Goal: Task Accomplishment & Management: Manage account settings

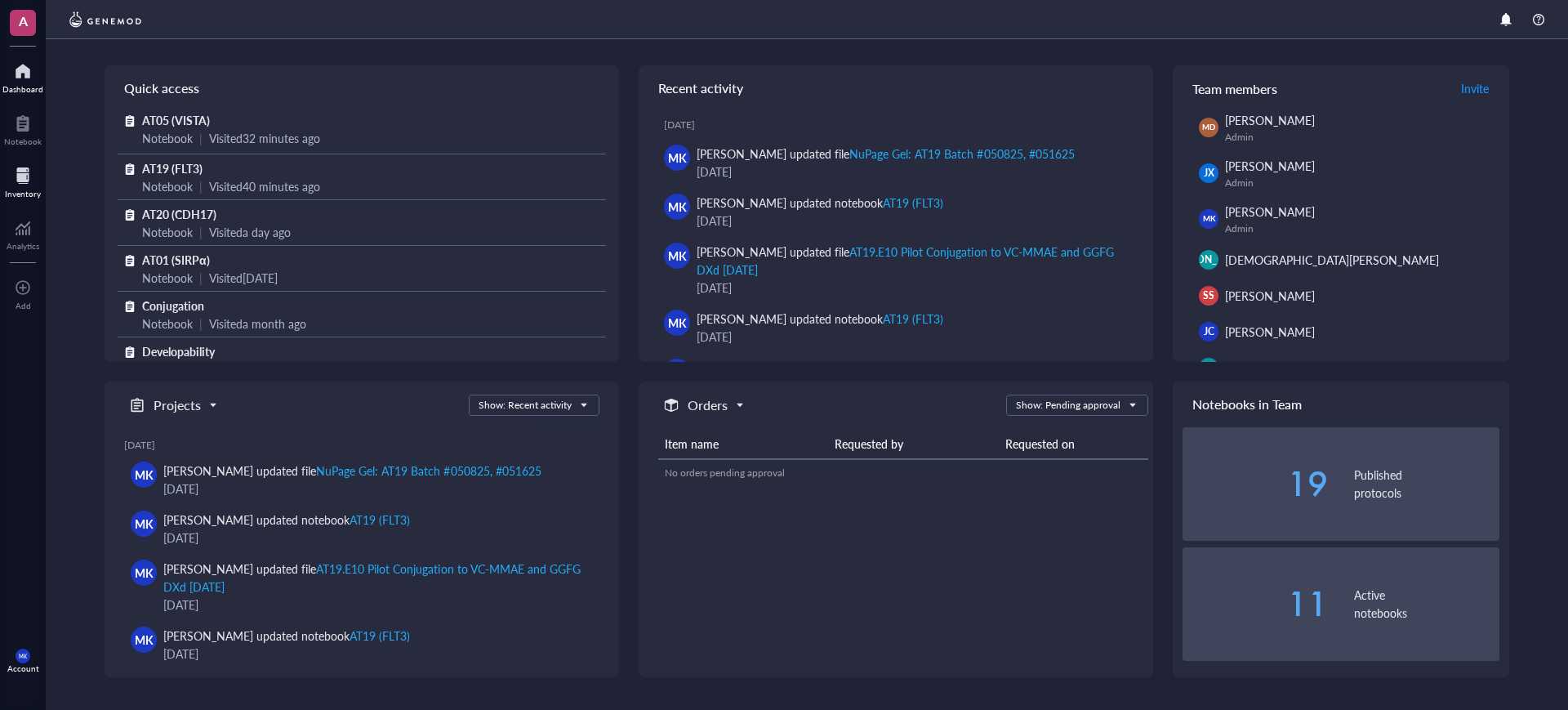
click at [30, 178] on div at bounding box center [23, 175] width 36 height 26
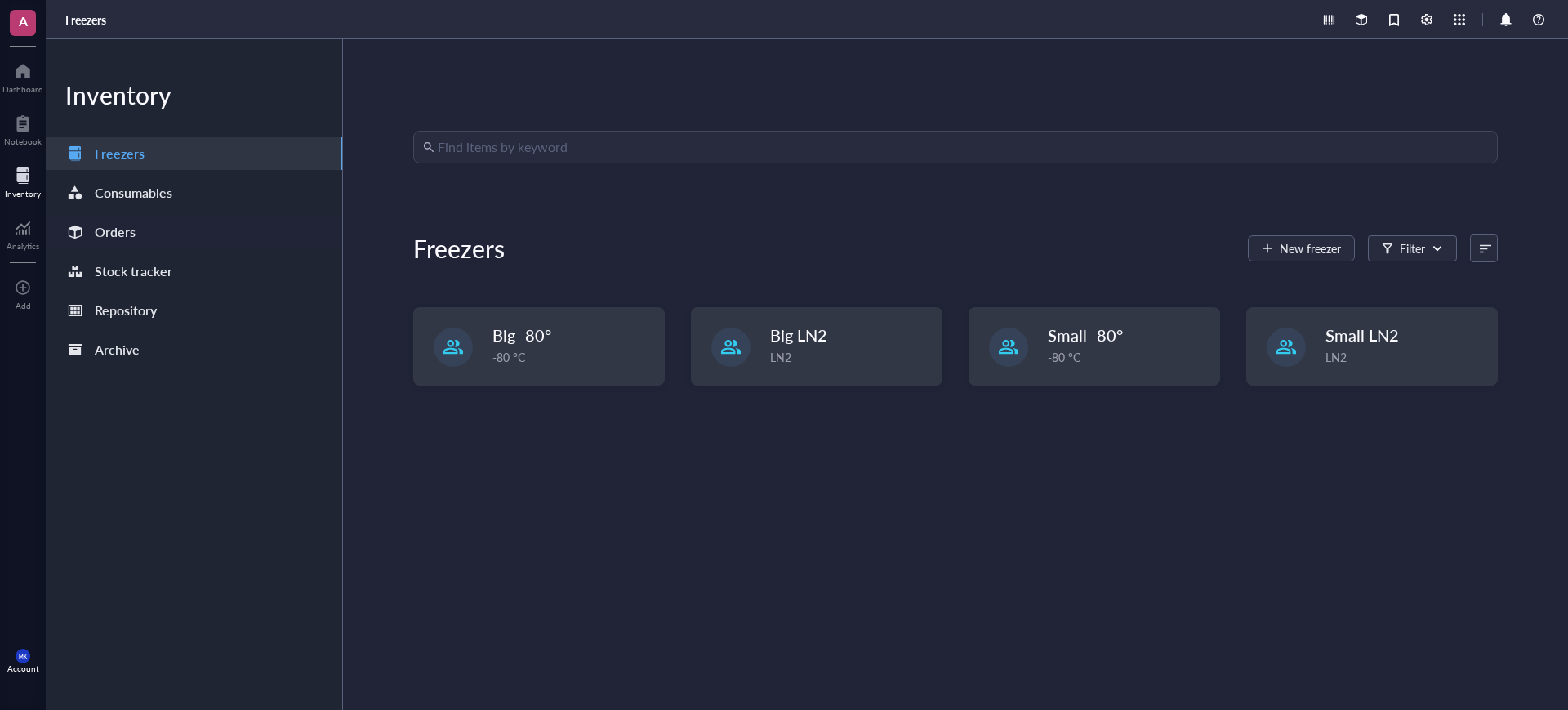
click at [160, 216] on div "Orders" at bounding box center [194, 232] width 296 height 33
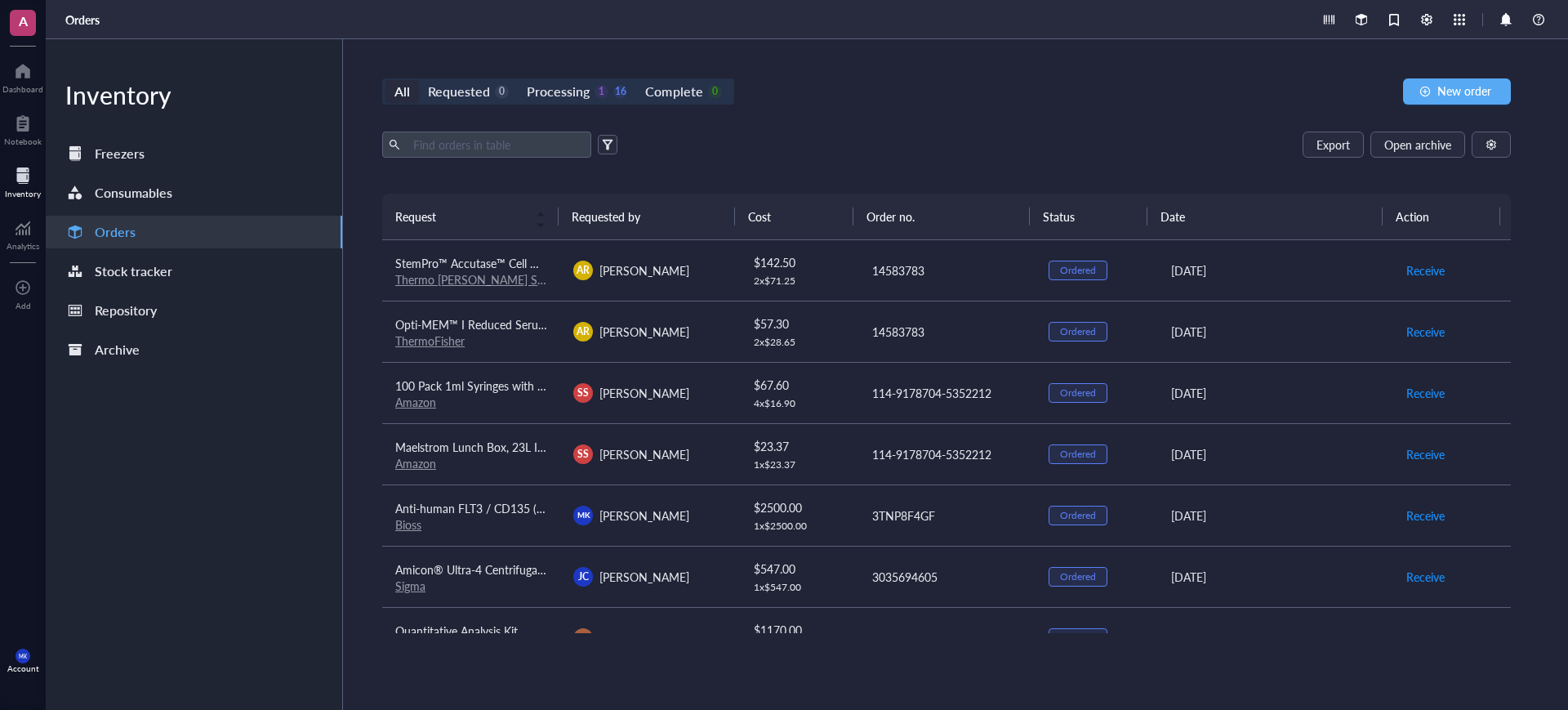
scroll to position [649, 0]
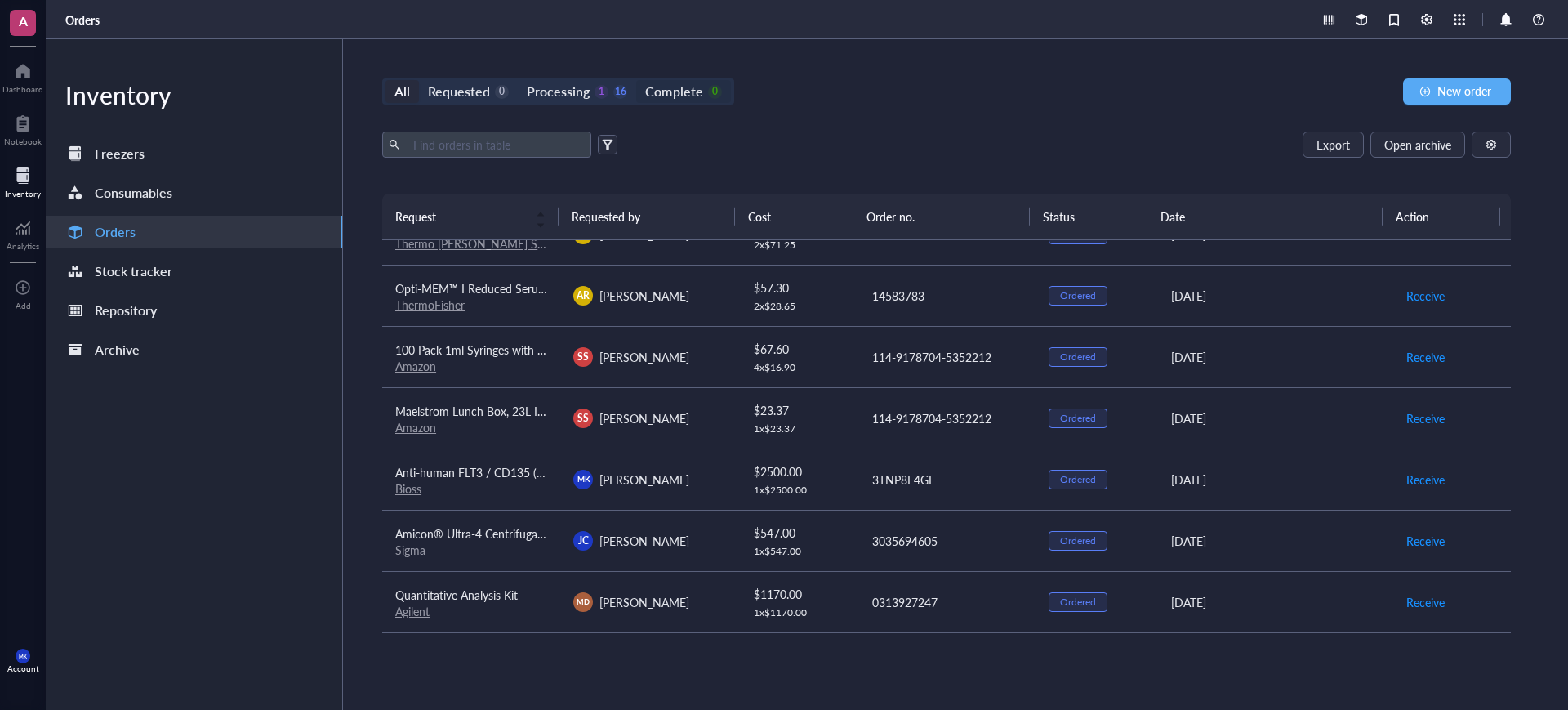
click at [664, 90] on div "Complete" at bounding box center [674, 91] width 57 height 23
click at [636, 80] on input "Complete 0" at bounding box center [636, 80] width 0 height 0
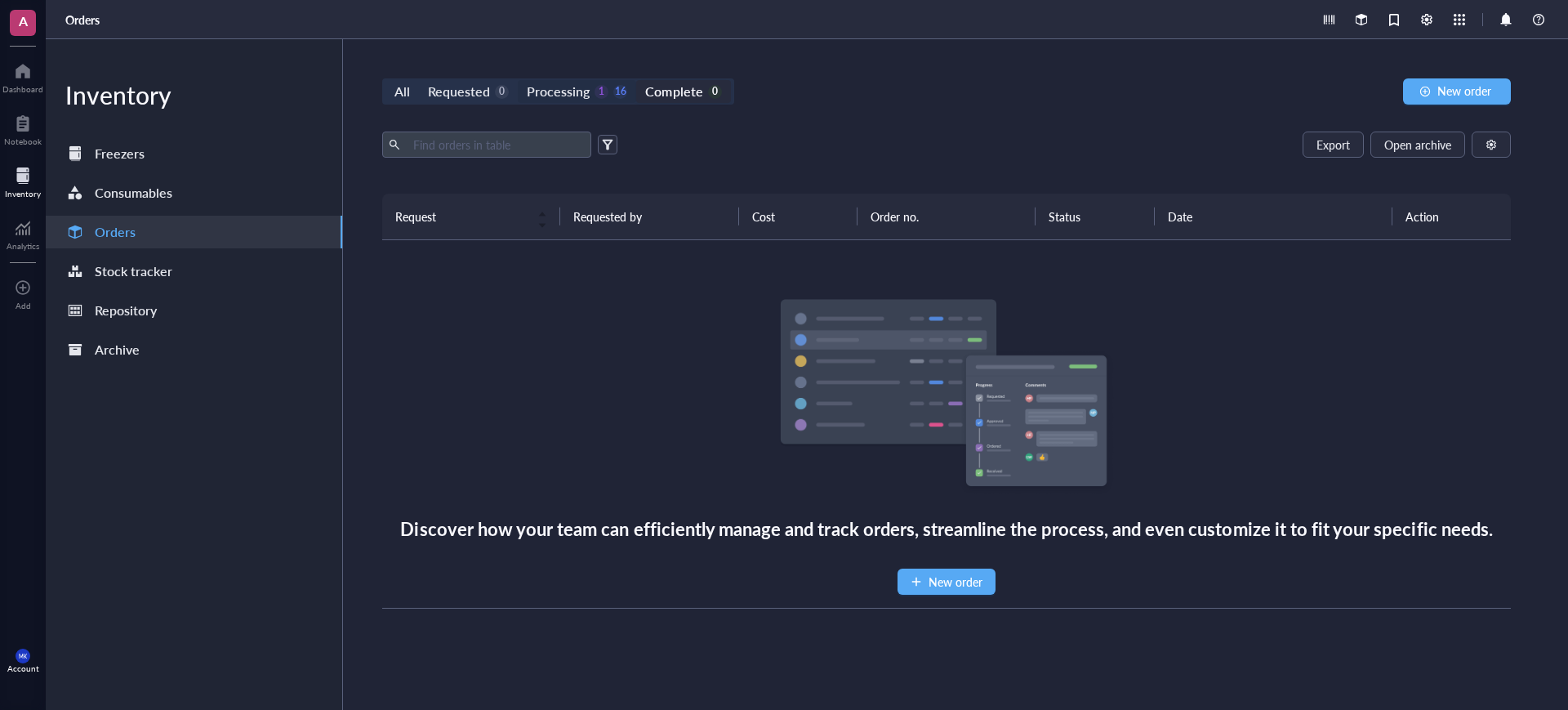
click at [602, 93] on div "1" at bounding box center [601, 92] width 13 height 13
click at [518, 80] on input "Processing 1 16" at bounding box center [518, 80] width 0 height 0
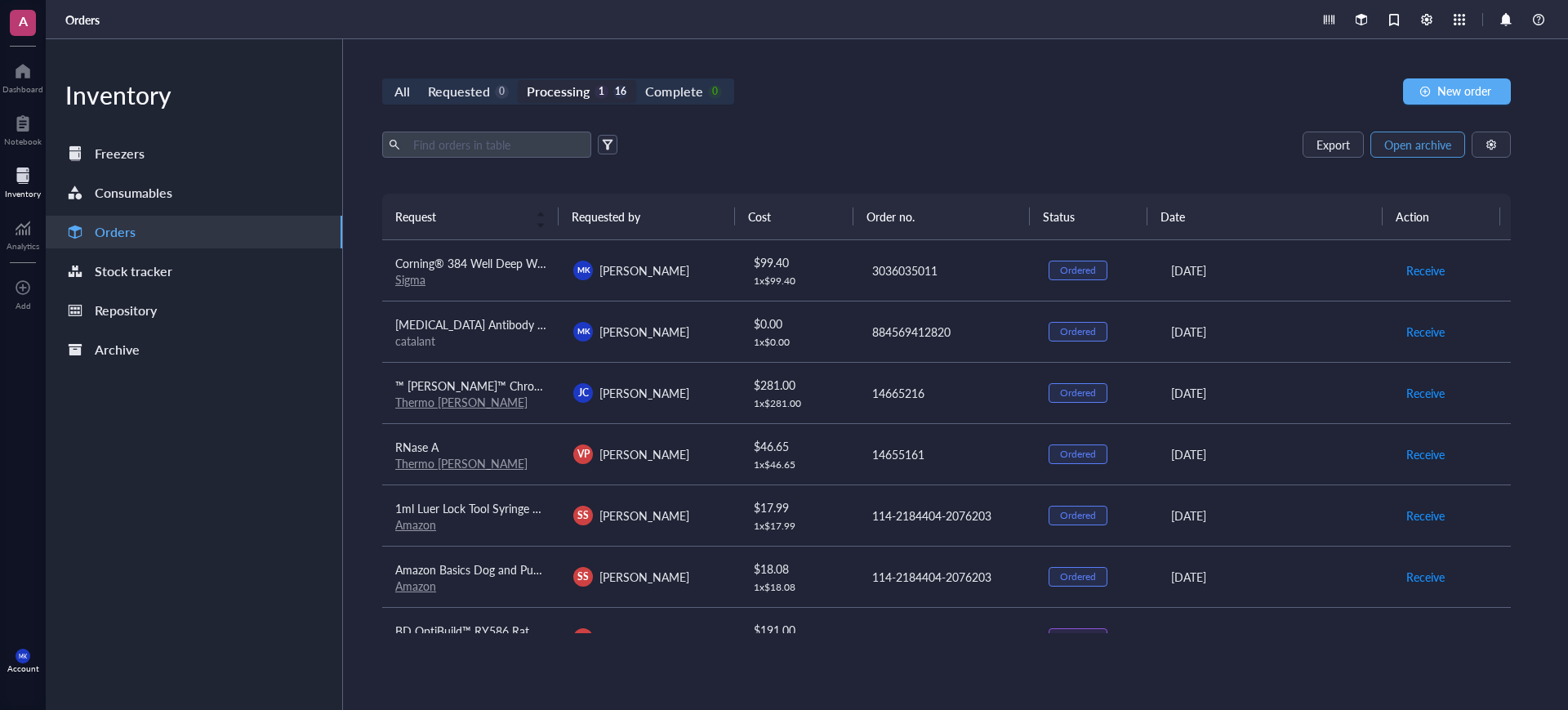
click at [1401, 135] on button "Open archive" at bounding box center [1417, 144] width 95 height 26
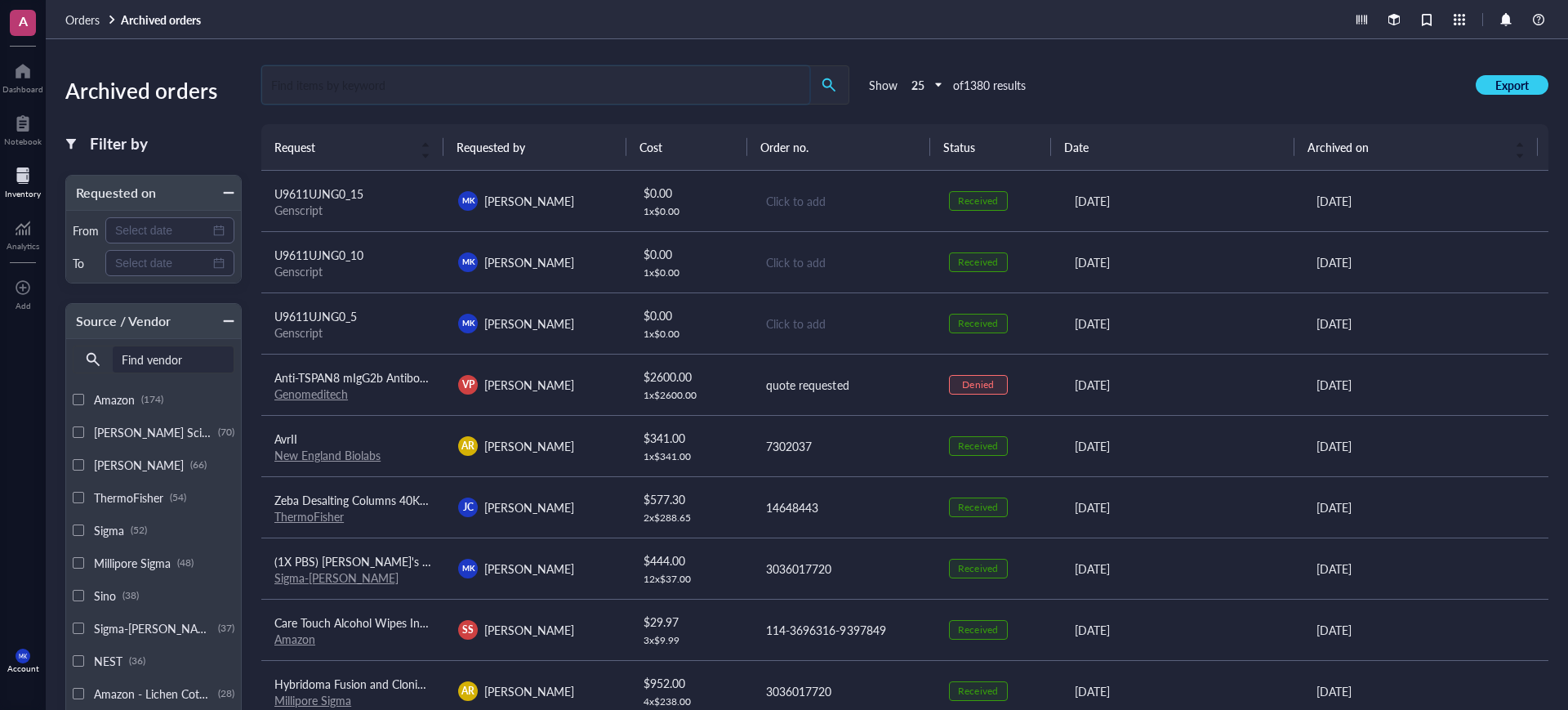
click at [473, 85] on input "search" at bounding box center [536, 85] width 547 height 38
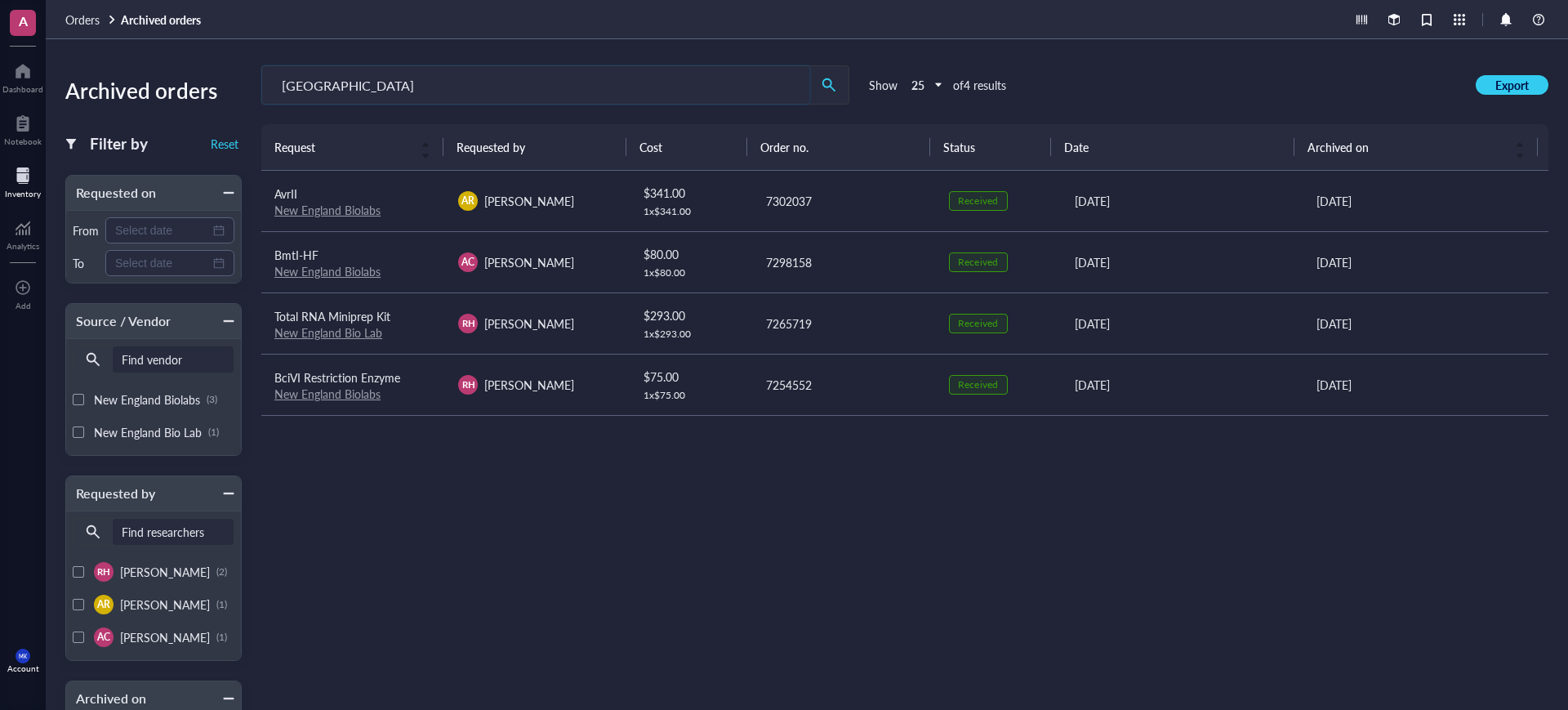
drag, startPoint x: 385, startPoint y: 87, endPoint x: 227, endPoint y: 86, distance: 158.0
click at [227, 86] on div "Archived orders Filter by Reset Requested on From To Source / Vendor Find vendo…" at bounding box center [806, 375] width 1523 height 671
type input "[GEOGRAPHIC_DATA]"
click at [73, 18] on span "Orders" at bounding box center [82, 19] width 35 height 16
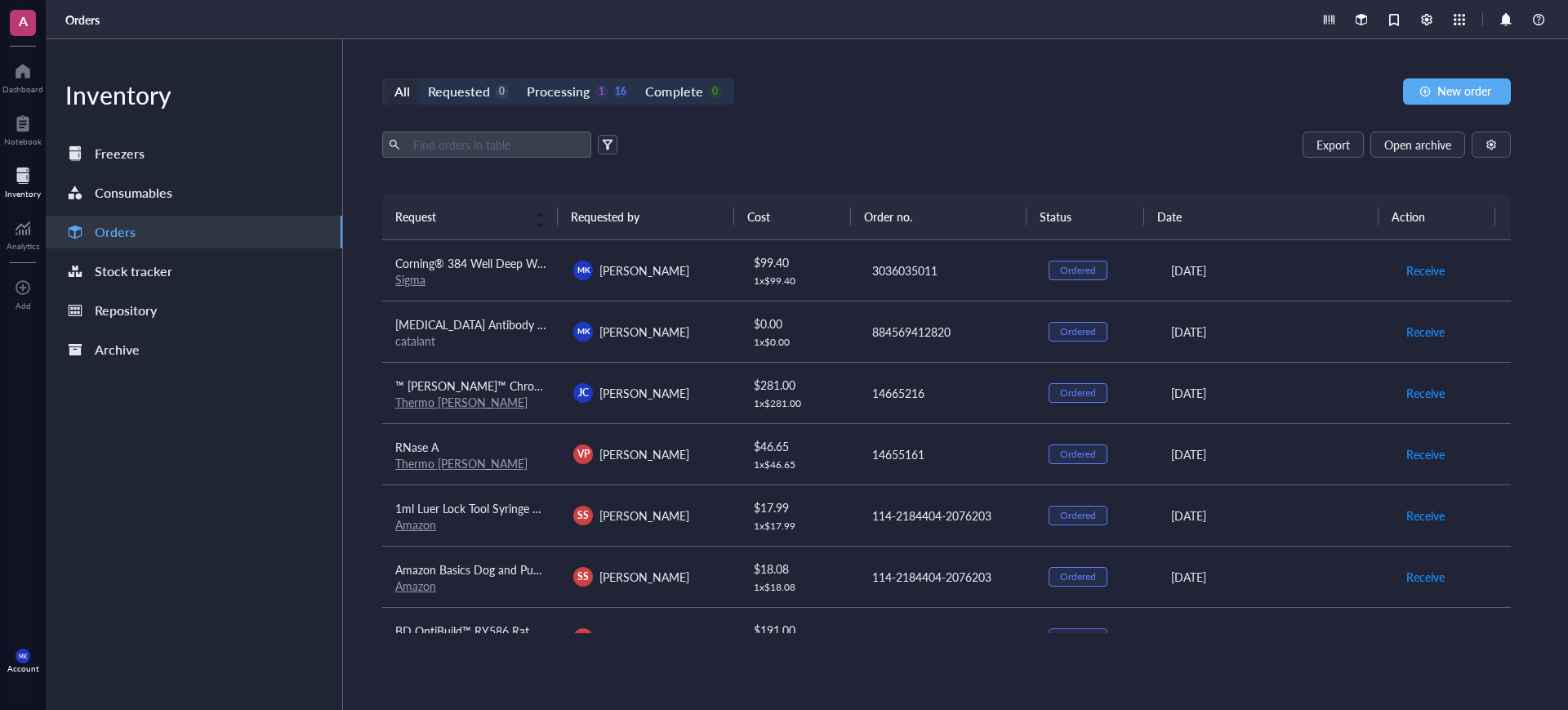
click at [651, 77] on div "All Requested 0 Processing 1 16 Complete 0 New order Export Open archive Reques…" at bounding box center [947, 375] width 1207 height 671
click at [652, 83] on div "Complete" at bounding box center [674, 91] width 57 height 23
click at [636, 80] on input "Complete 0" at bounding box center [636, 80] width 0 height 0
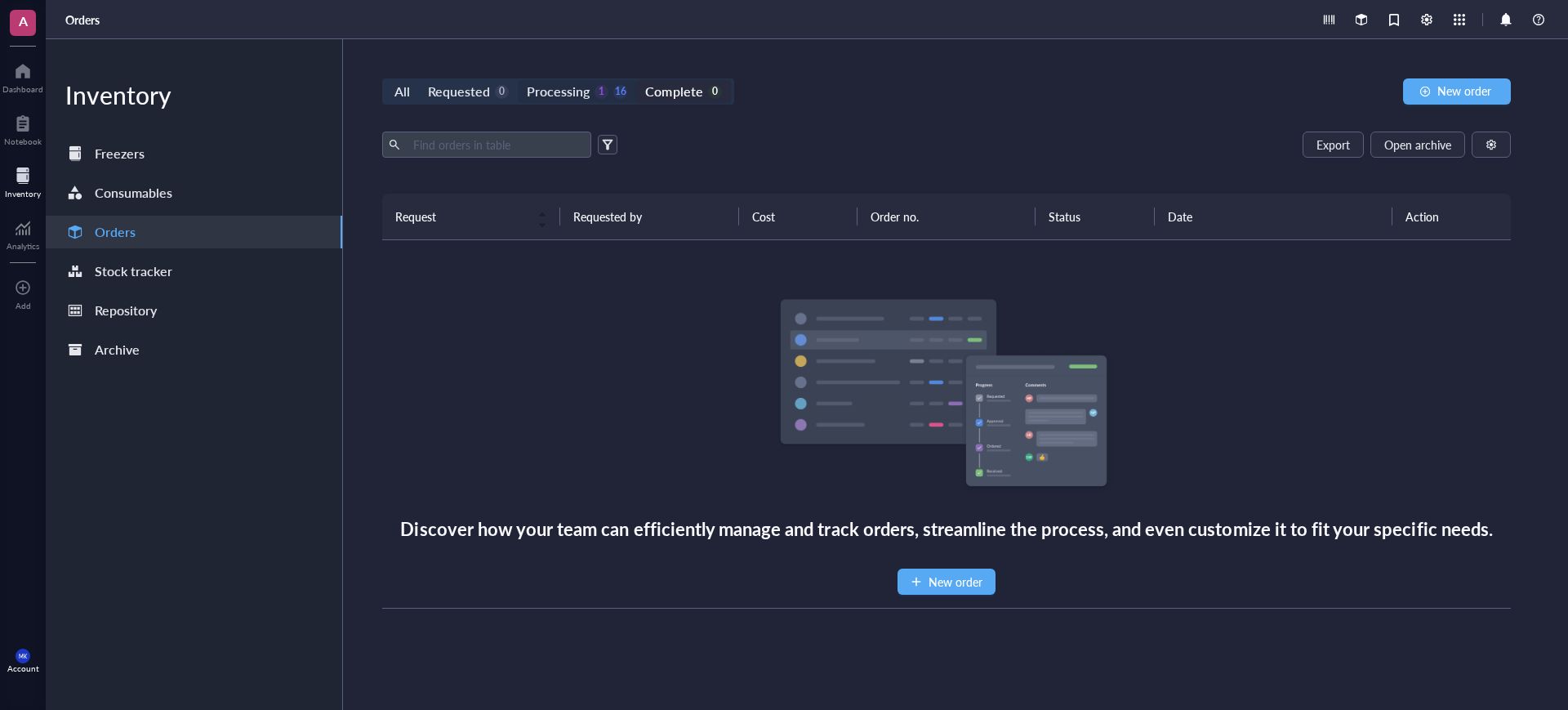
click at [571, 89] on div "Processing" at bounding box center [558, 91] width 63 height 23
click at [518, 80] on input "Processing 1 16" at bounding box center [518, 80] width 0 height 0
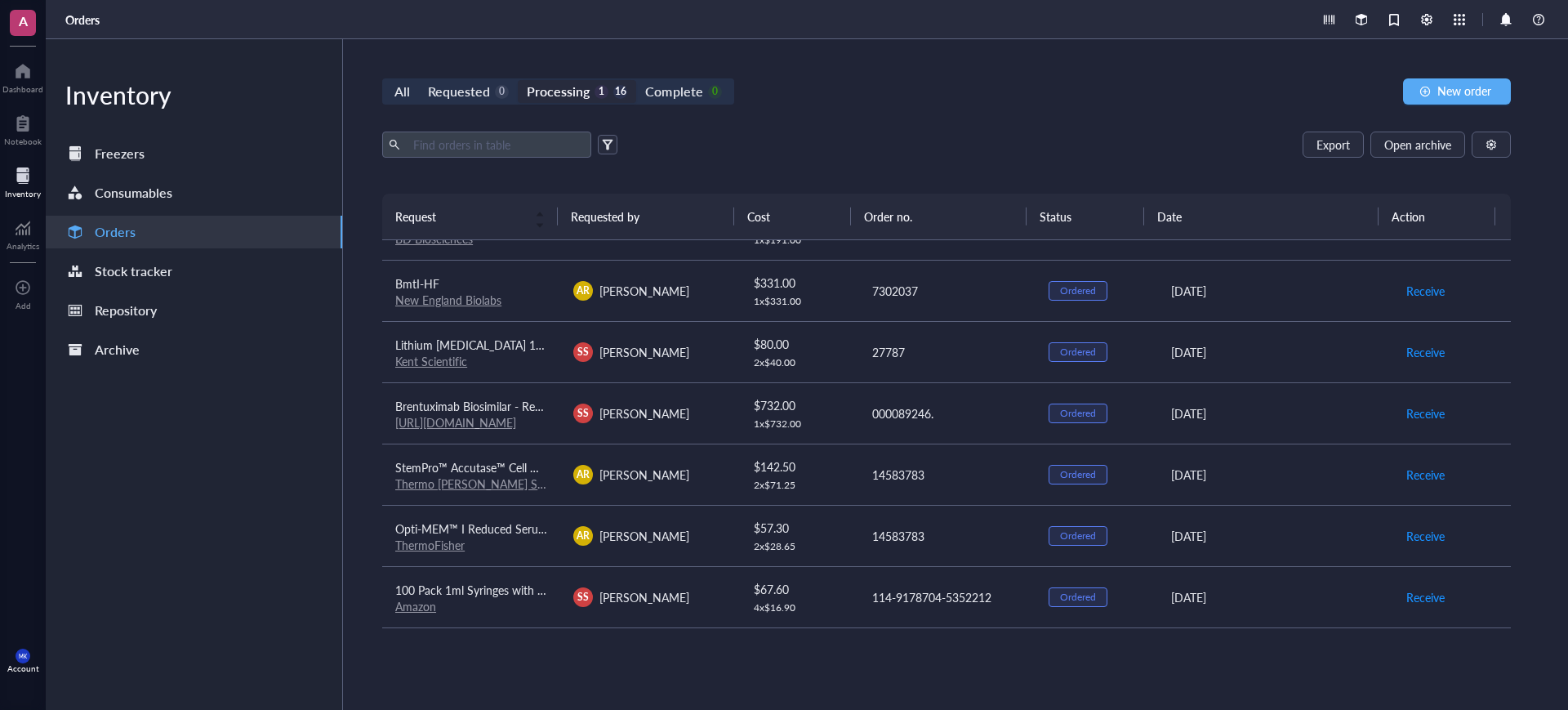
scroll to position [307, 0]
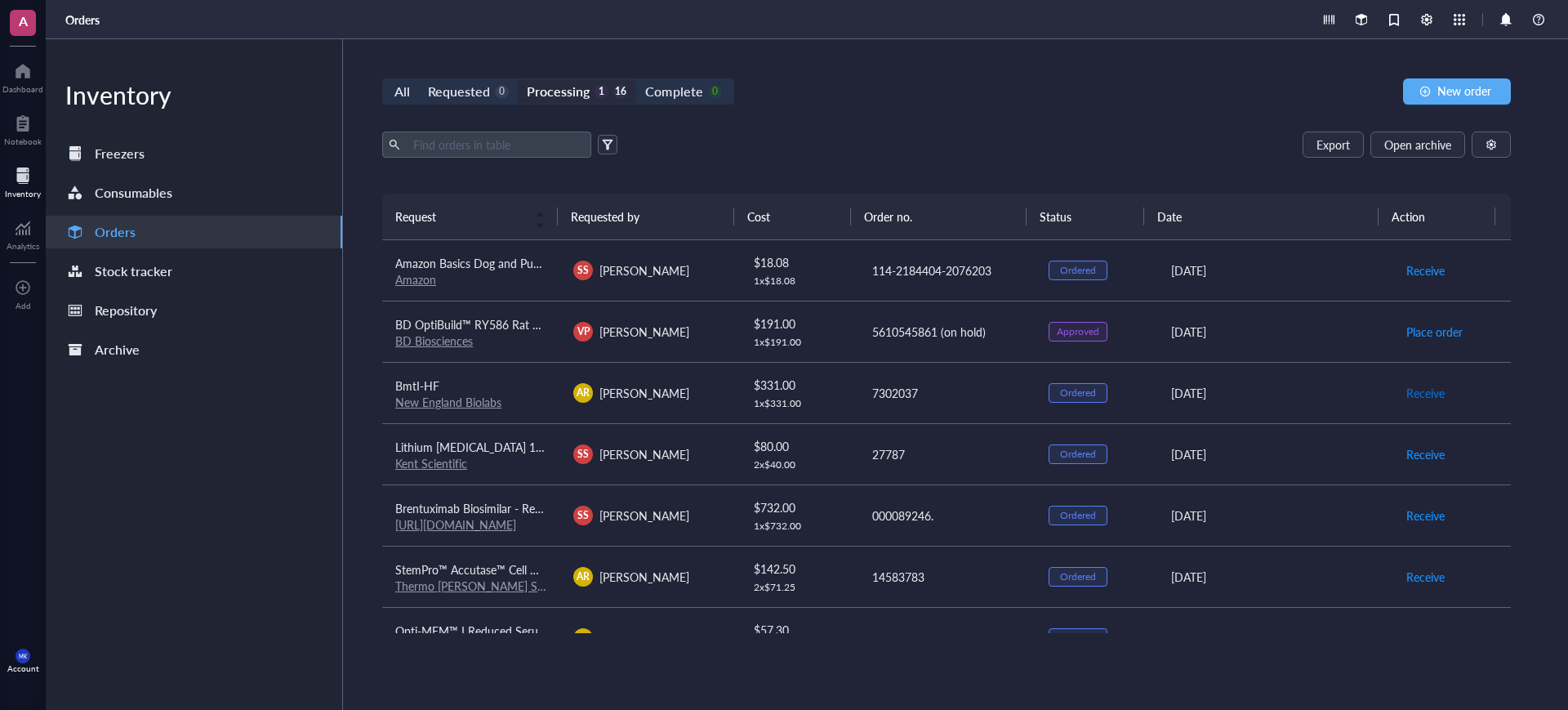
click at [1415, 391] on span "Receive" at bounding box center [1426, 392] width 39 height 18
click at [672, 94] on div "Complete" at bounding box center [674, 91] width 57 height 23
click at [636, 80] on input "Complete 1" at bounding box center [636, 80] width 0 height 0
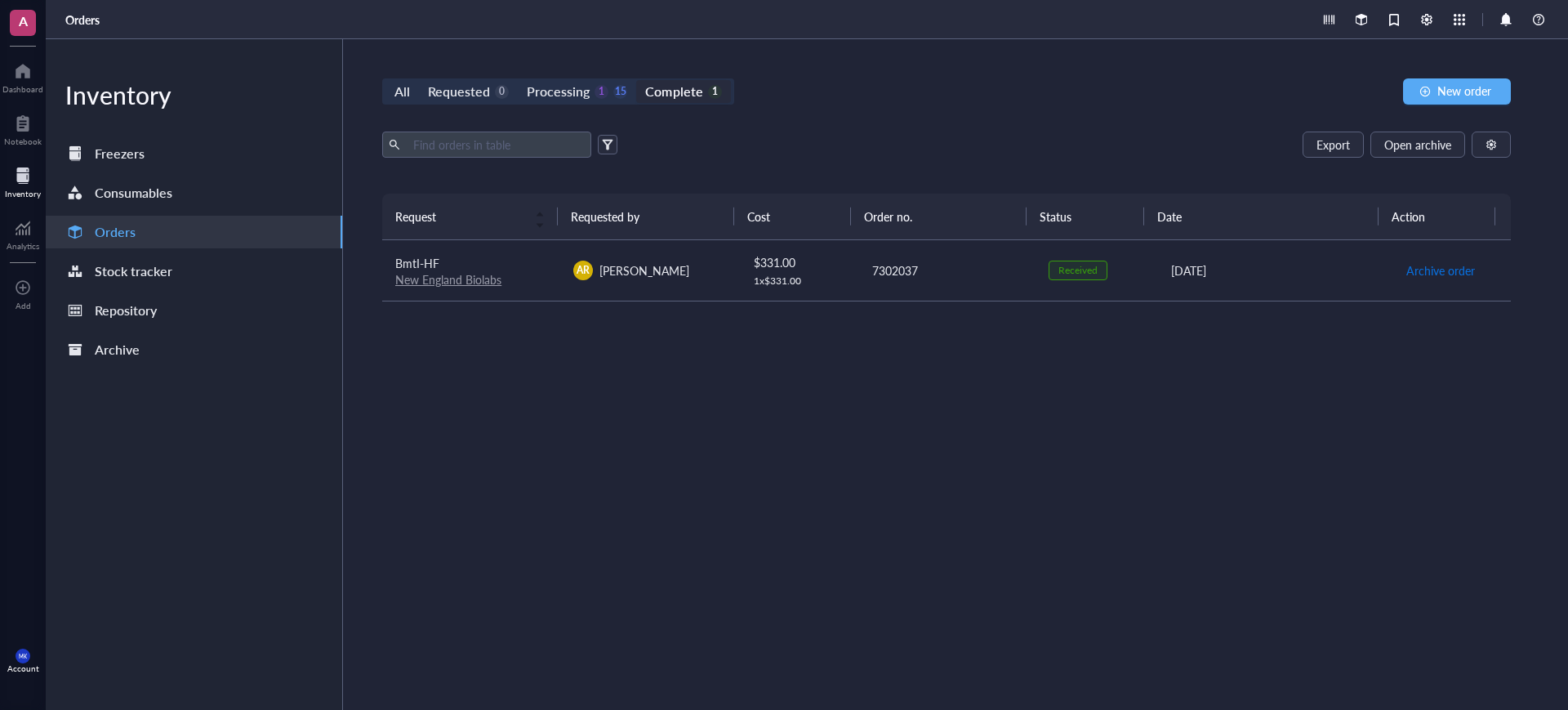
click at [1422, 267] on span "Archive order" at bounding box center [1441, 270] width 69 height 18
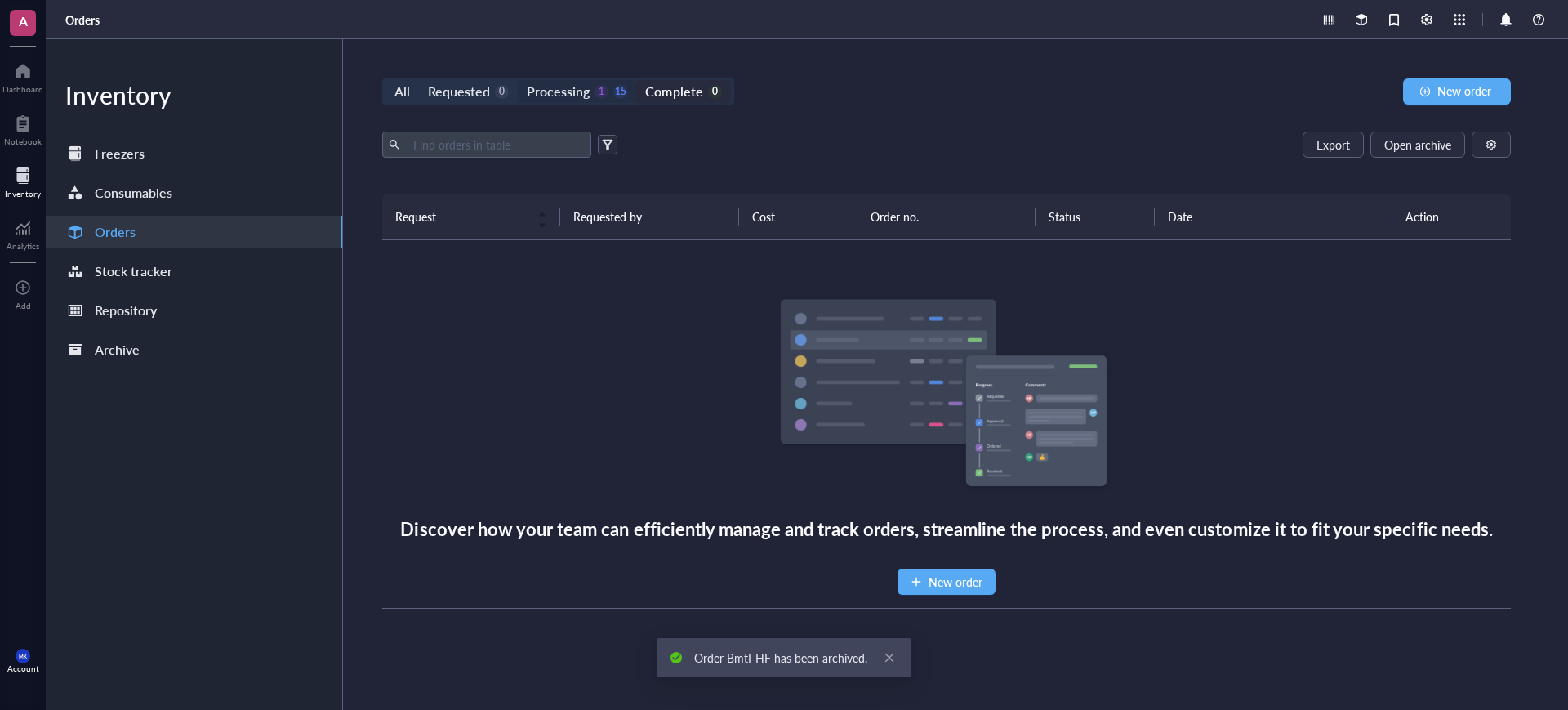
click at [581, 86] on div "Processing" at bounding box center [558, 91] width 63 height 23
click at [518, 80] on input "Processing 1 15" at bounding box center [518, 80] width 0 height 0
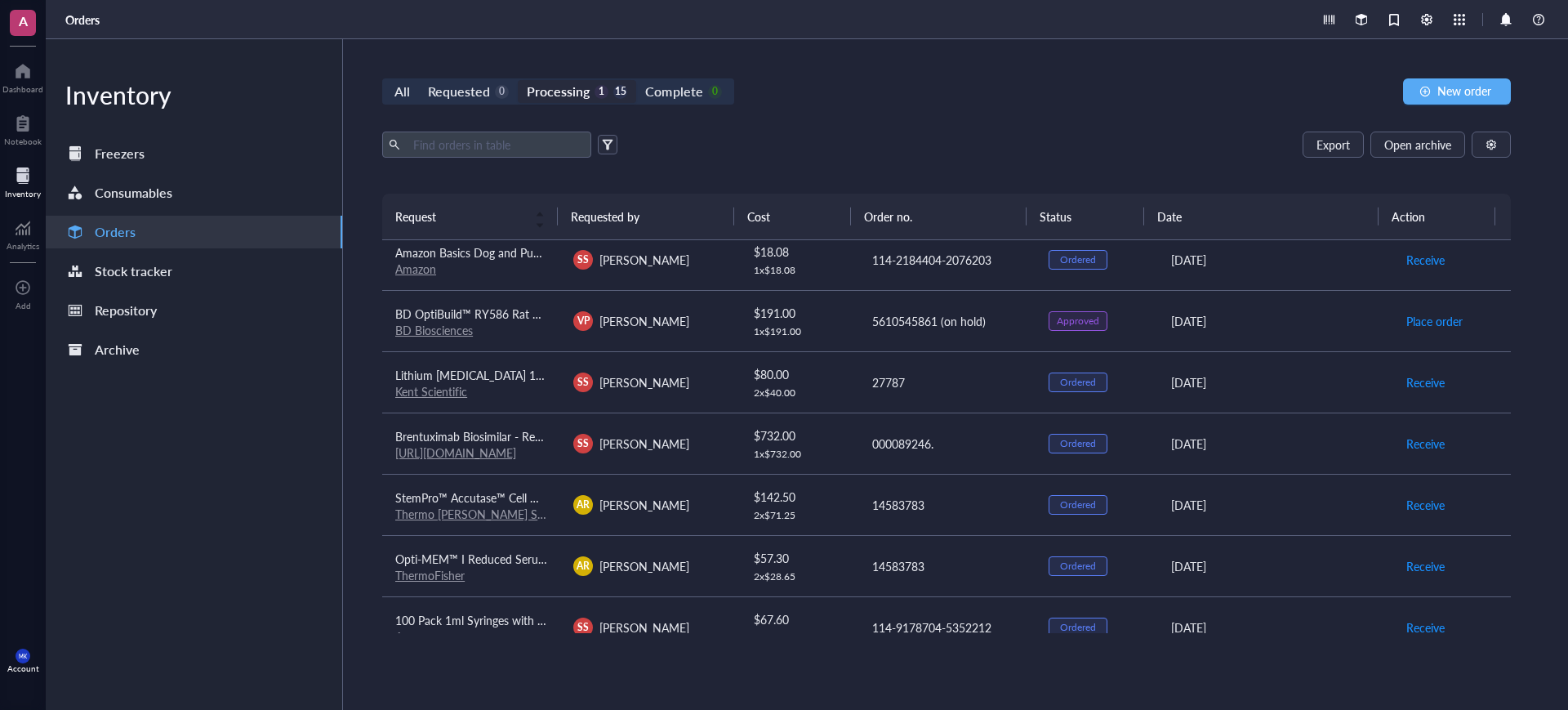
scroll to position [281, 0]
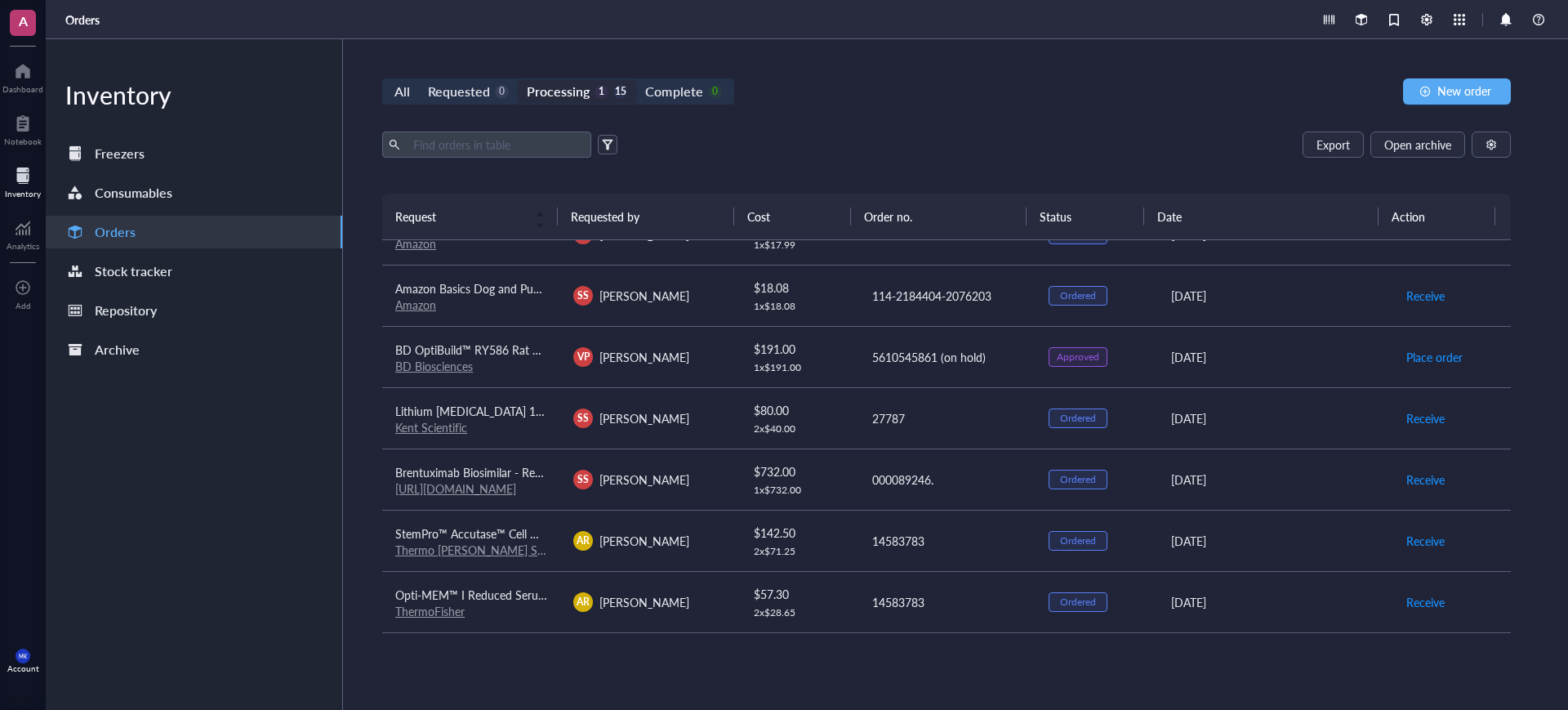
click at [699, 478] on div "SS [PERSON_NAME]" at bounding box center [649, 479] width 151 height 19
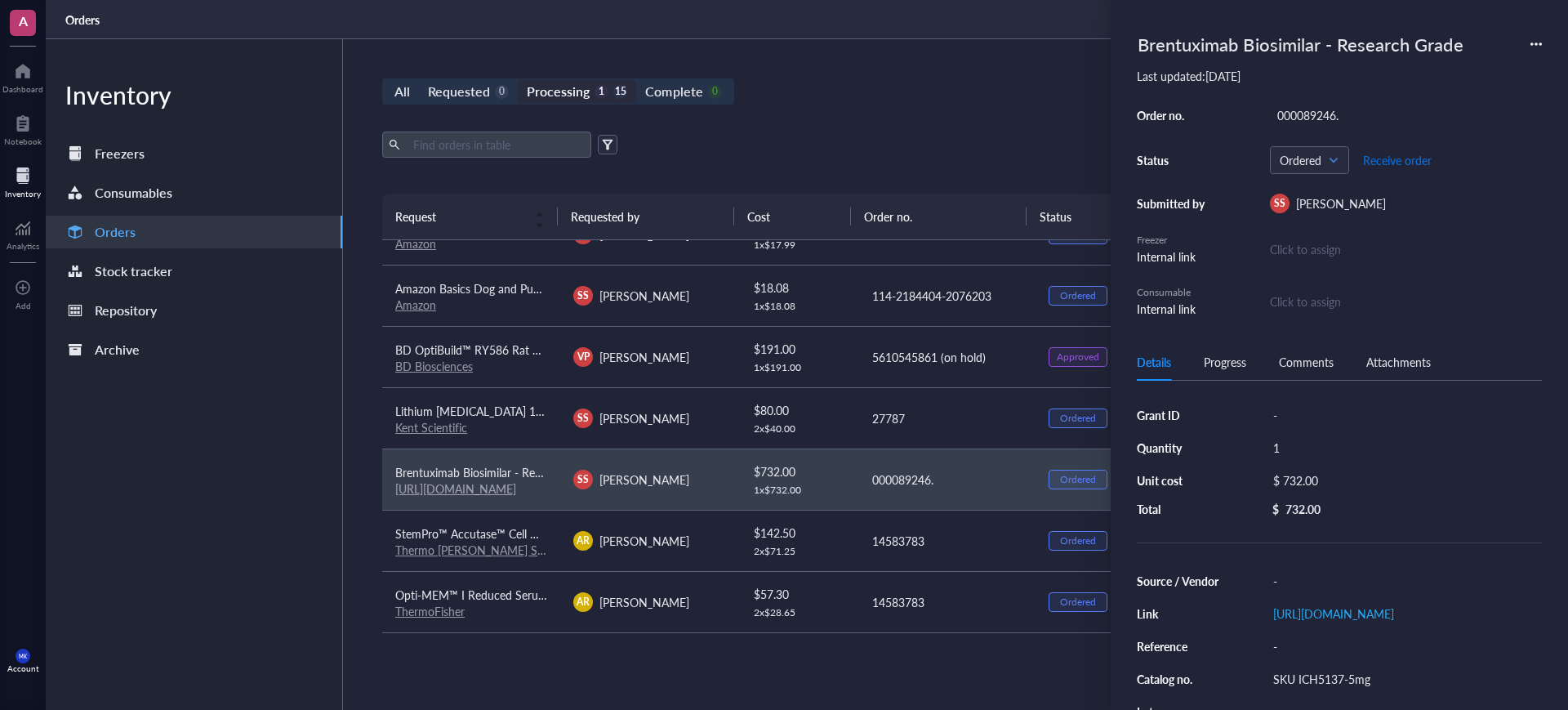
click at [1414, 155] on span "Receive order" at bounding box center [1398, 160] width 69 height 13
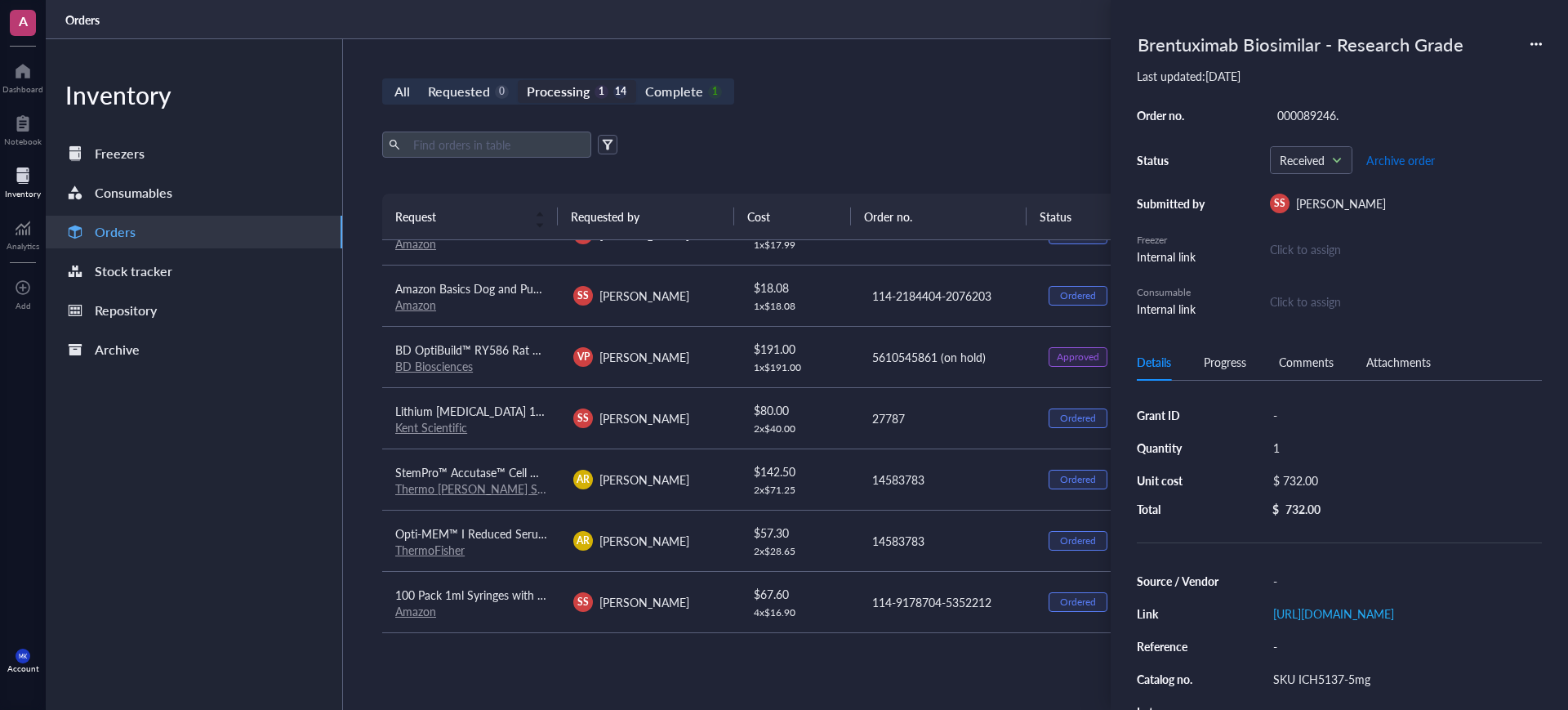
click at [1395, 166] on span "Archive order" at bounding box center [1401, 160] width 69 height 13
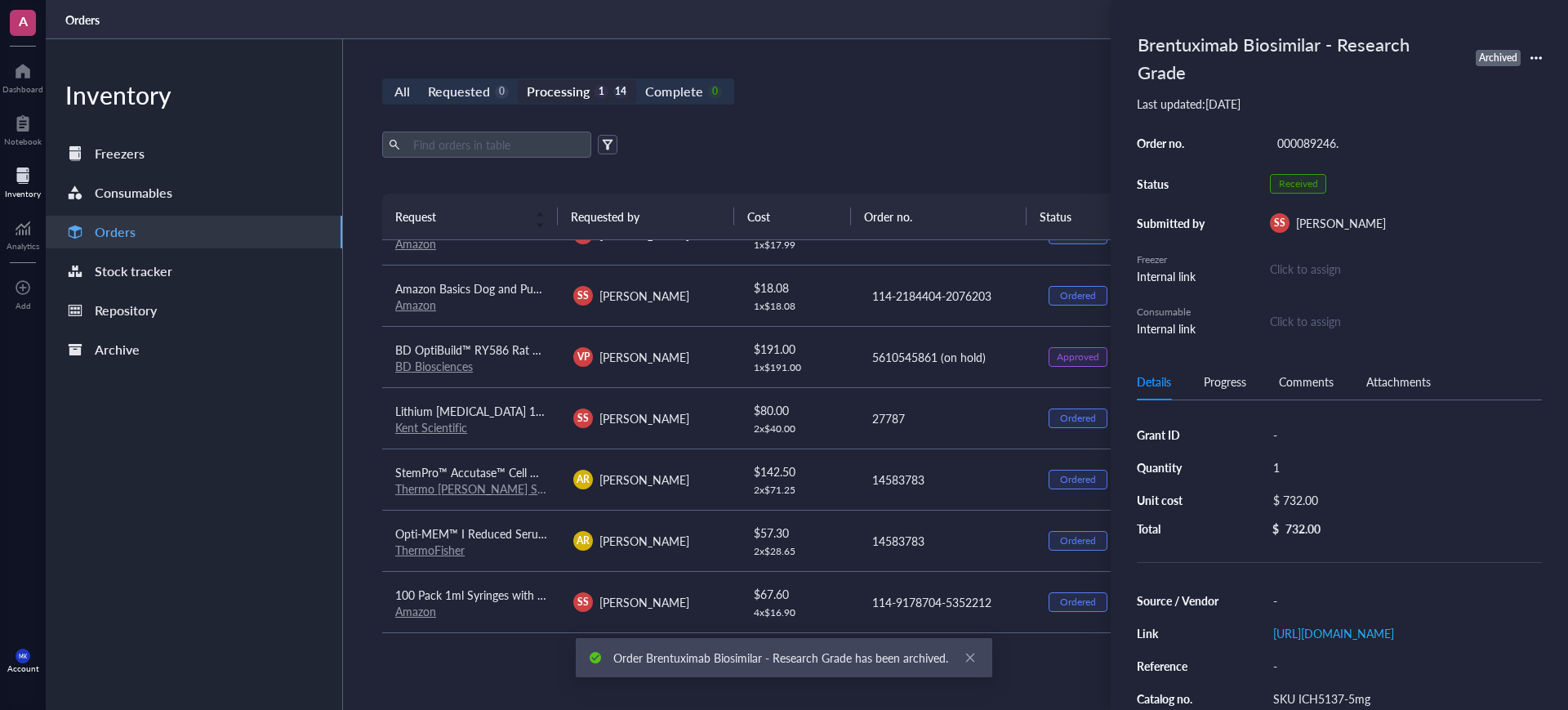
click at [965, 100] on div "All Requested 0 Processing 1 14 Complete 0 New order" at bounding box center [946, 91] width 1129 height 26
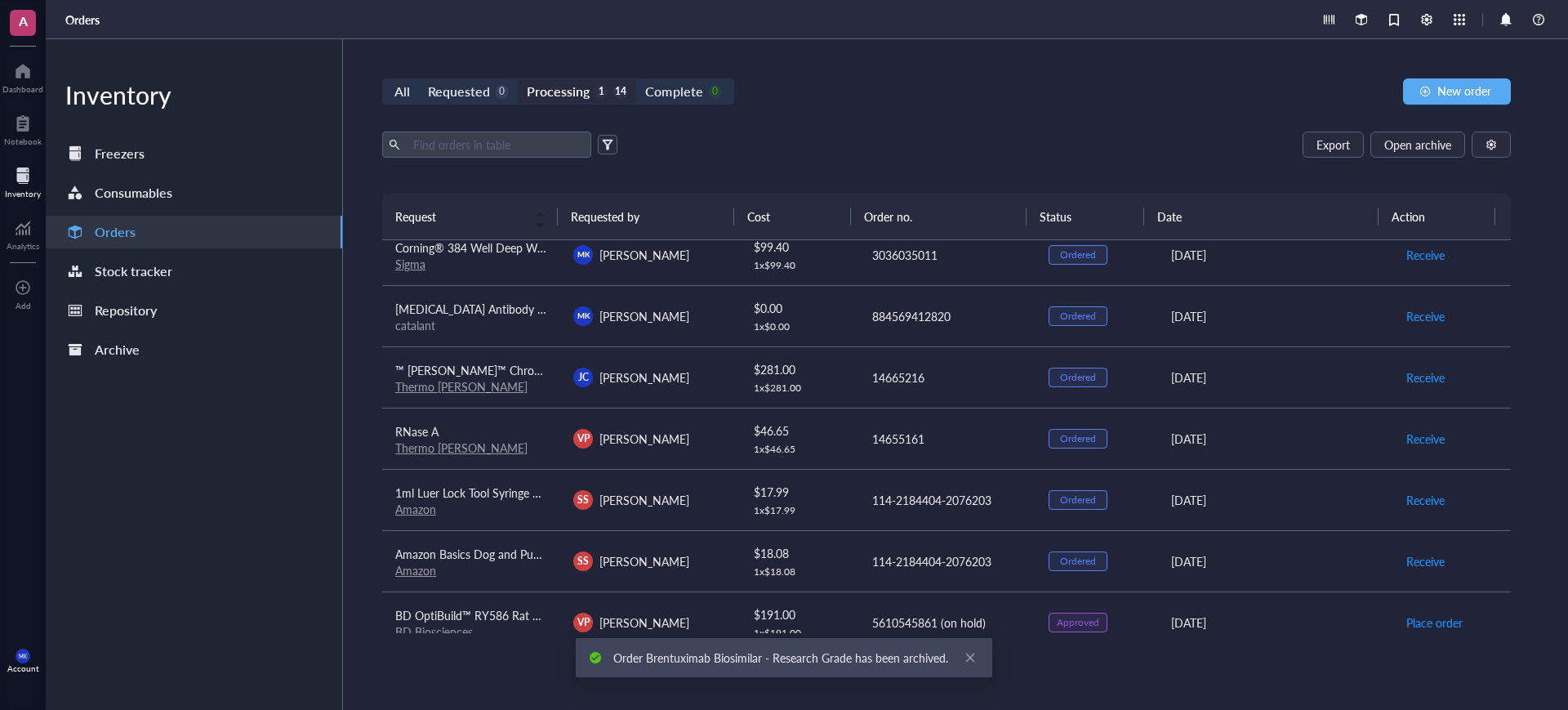
scroll to position [0, 0]
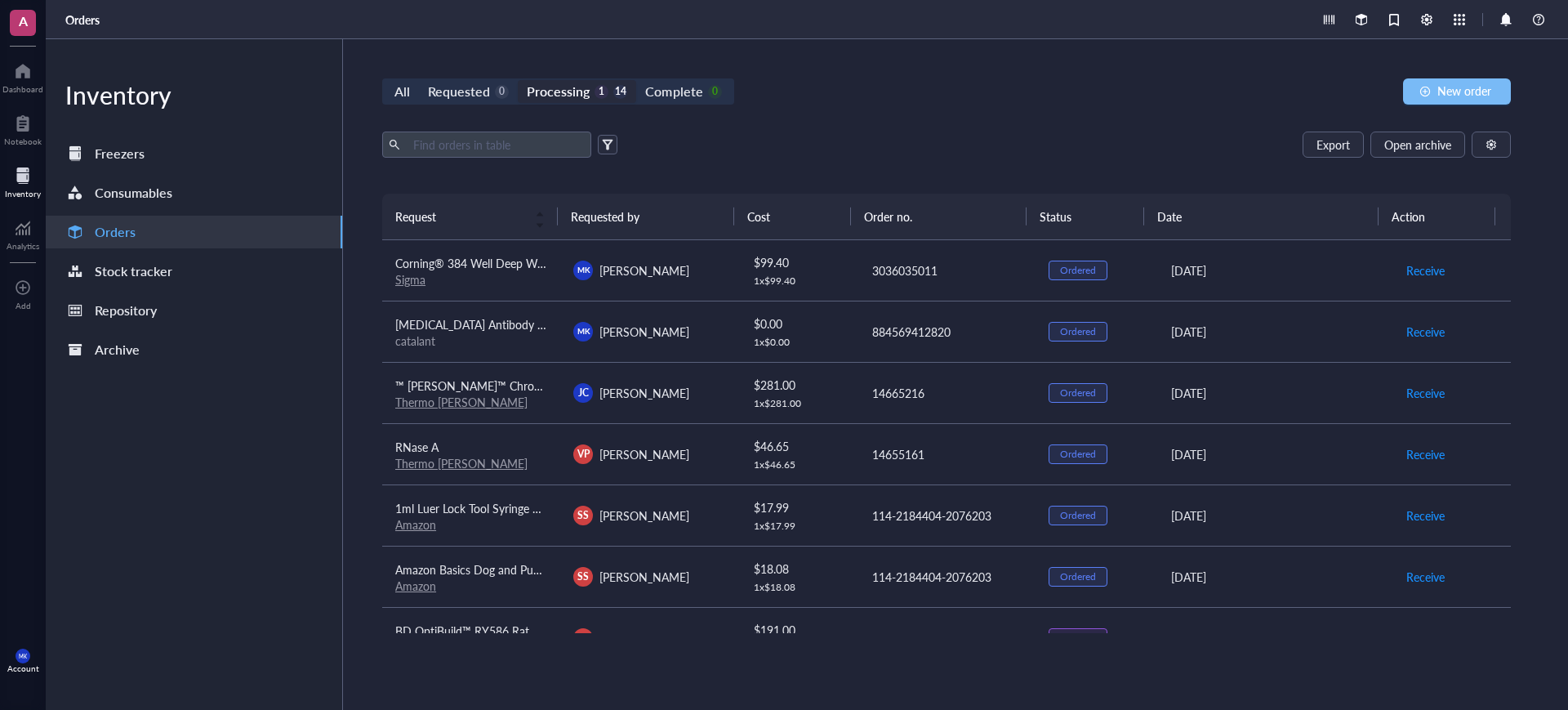
click at [1459, 90] on span "New order" at bounding box center [1464, 91] width 54 height 13
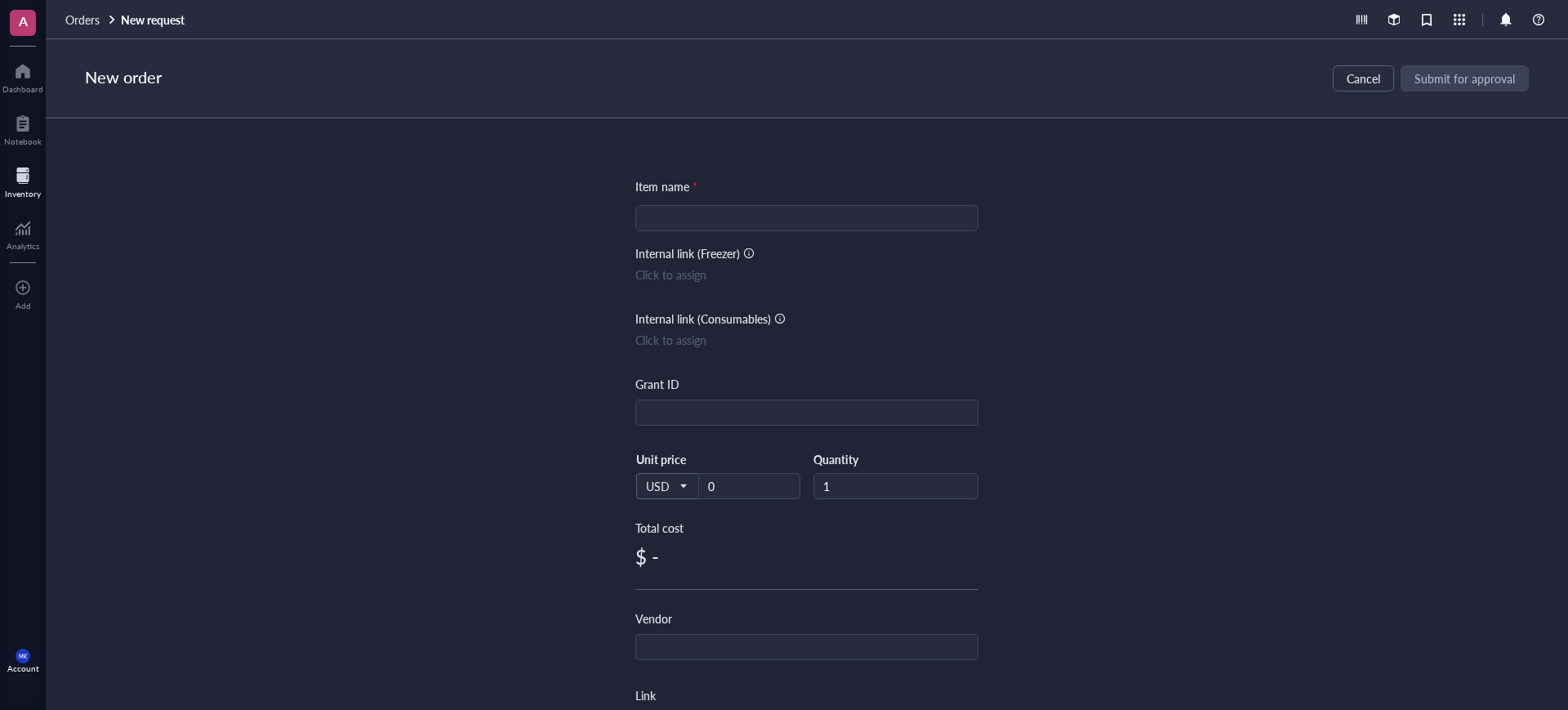
click at [853, 214] on input "search" at bounding box center [807, 218] width 323 height 24
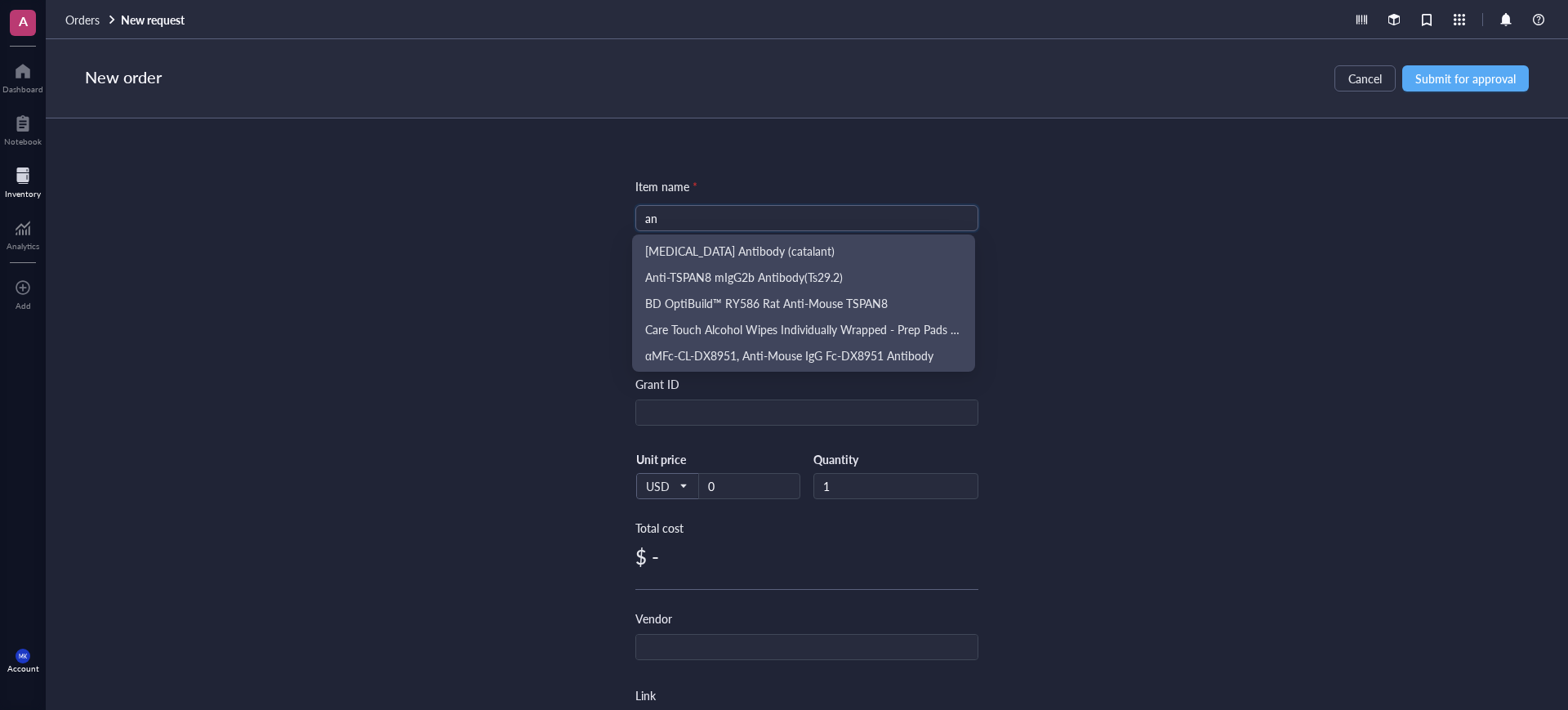
type input "a"
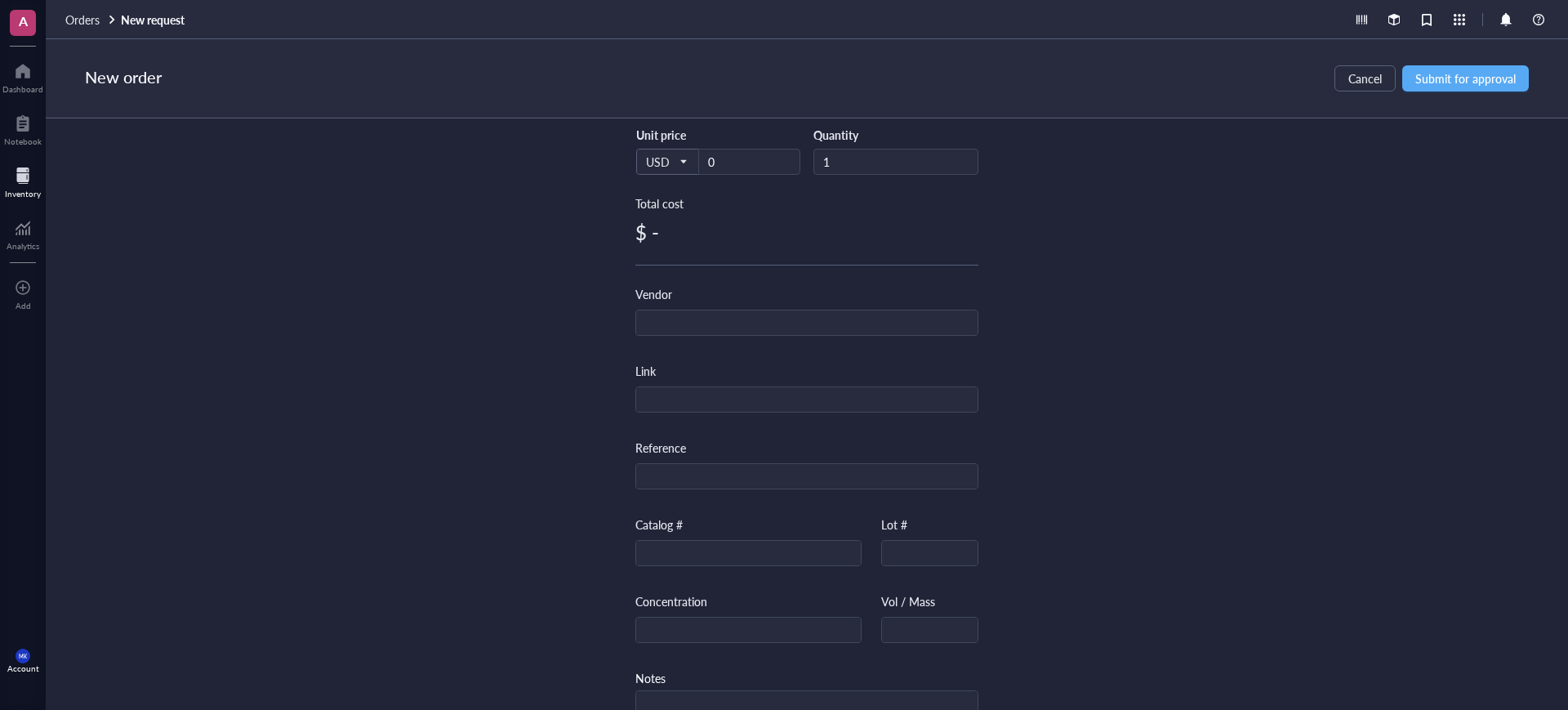
scroll to position [378, 0]
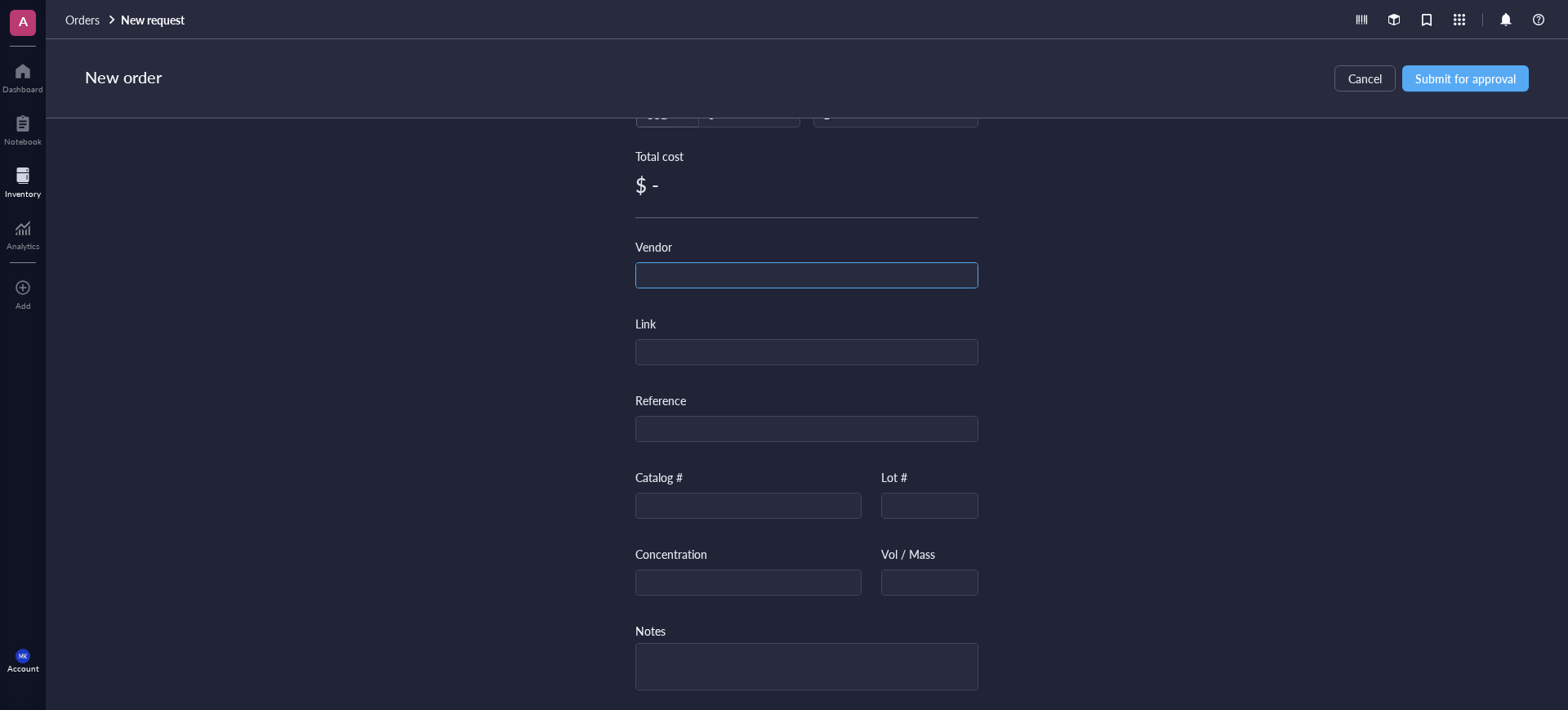
type input "mouse anti [MEDICAL_DATA]"
click at [867, 275] on input "text" at bounding box center [807, 275] width 342 height 26
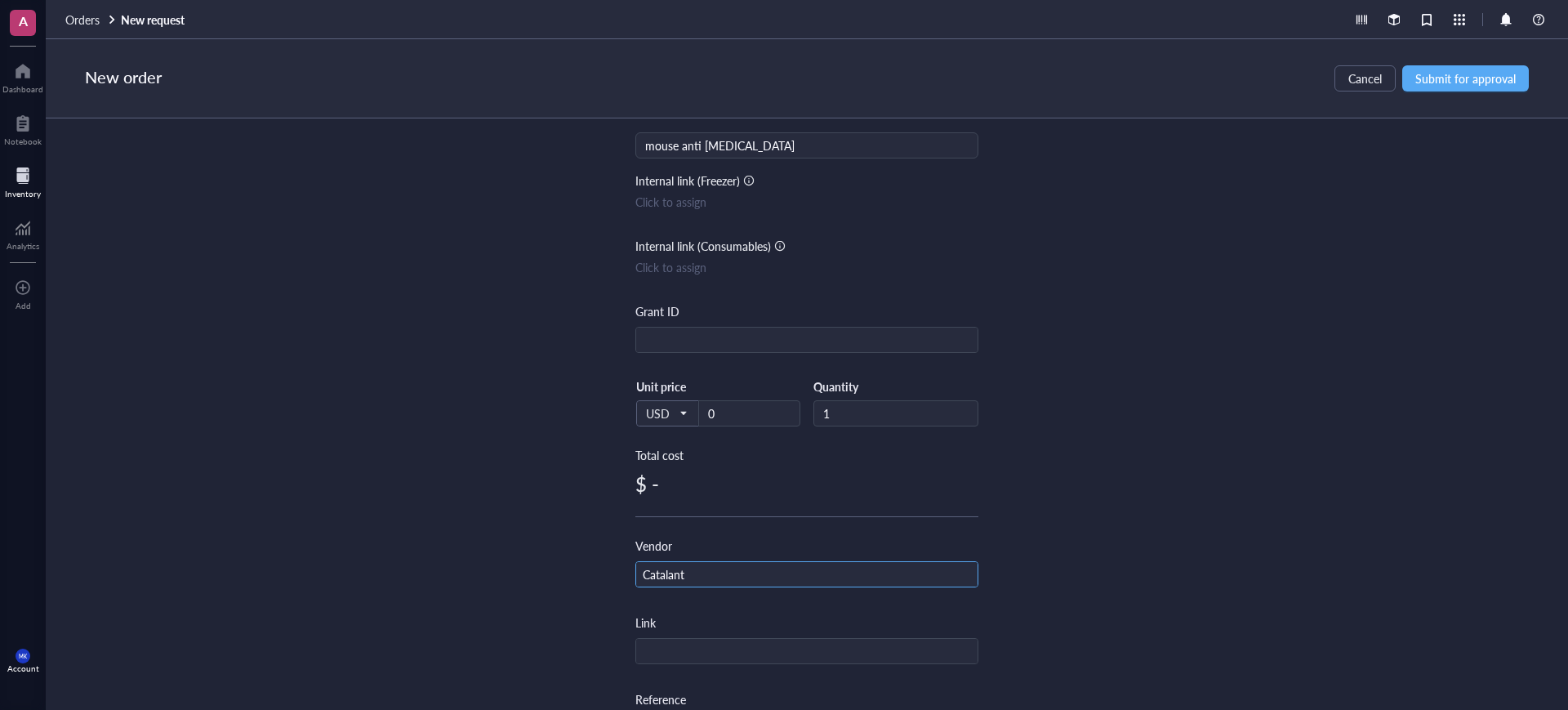
scroll to position [72, 0]
type input "Catalant"
drag, startPoint x: 848, startPoint y: 407, endPoint x: 798, endPoint y: 428, distance: 54.2
click at [795, 427] on div "USD Unit price 0 Quantity 1" at bounding box center [807, 414] width 343 height 67
type input "3"
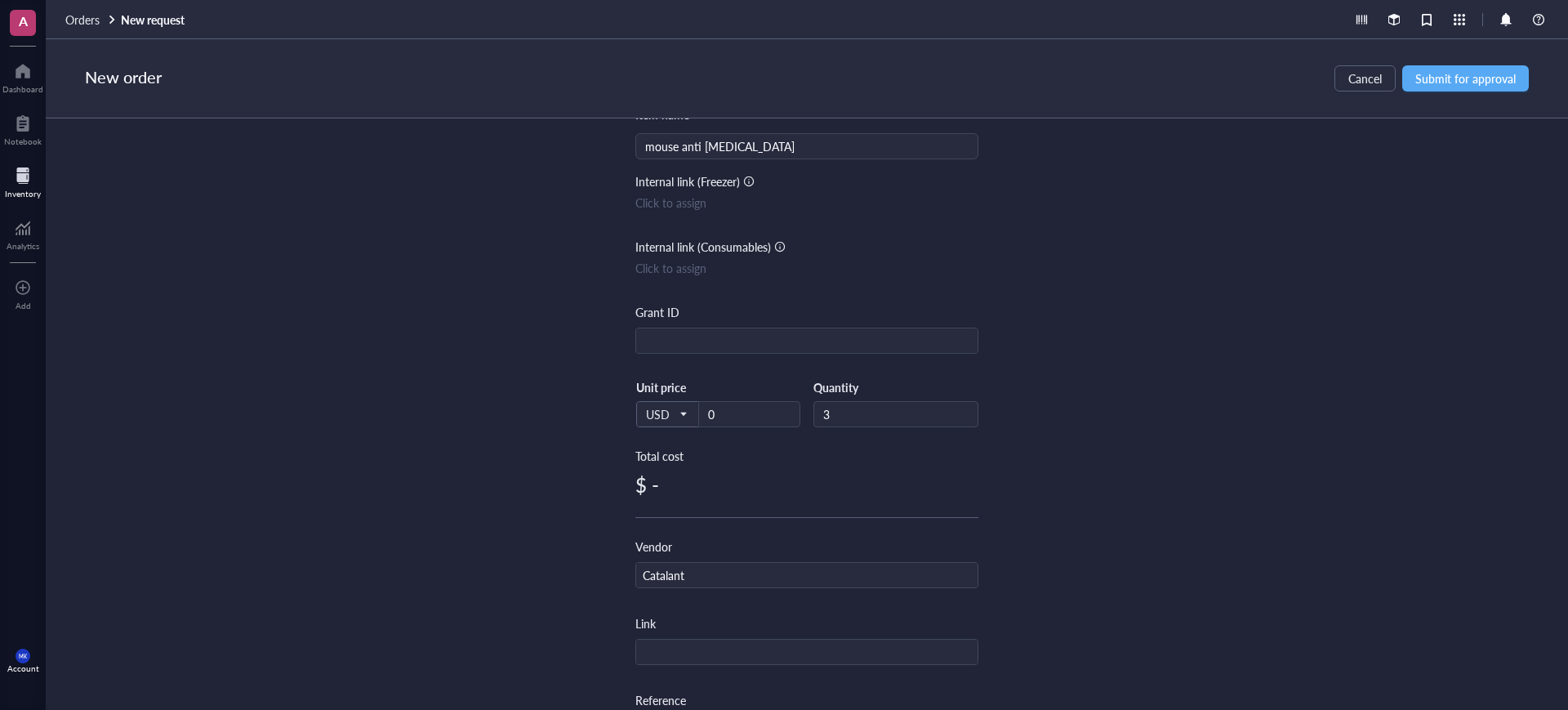
click at [1114, 497] on div "Item name * mouse anti [MEDICAL_DATA] Internal link (Freezer) Click to assign I…" at bounding box center [806, 414] width 1523 height 592
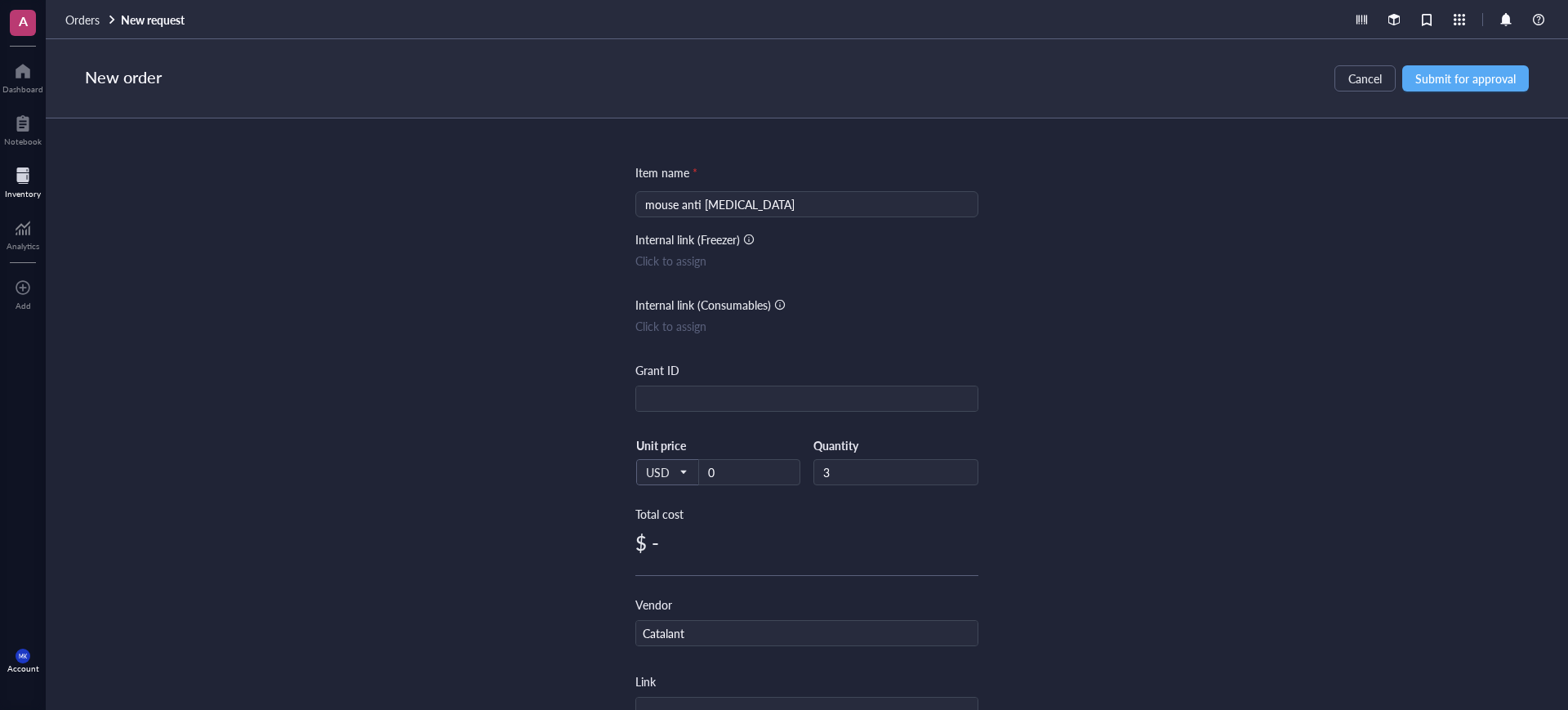
scroll to position [0, 0]
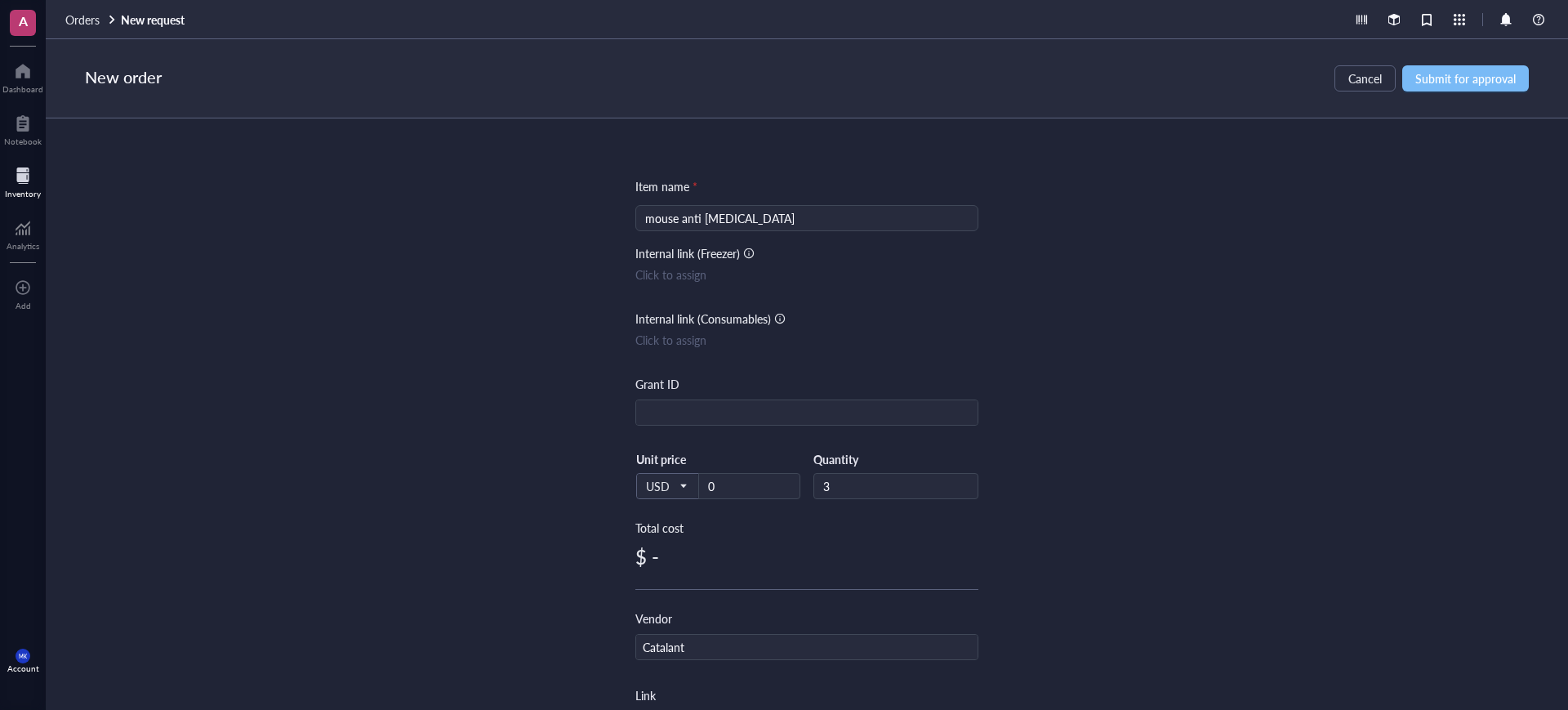
click at [1437, 69] on button "Submit for approval" at bounding box center [1465, 78] width 126 height 26
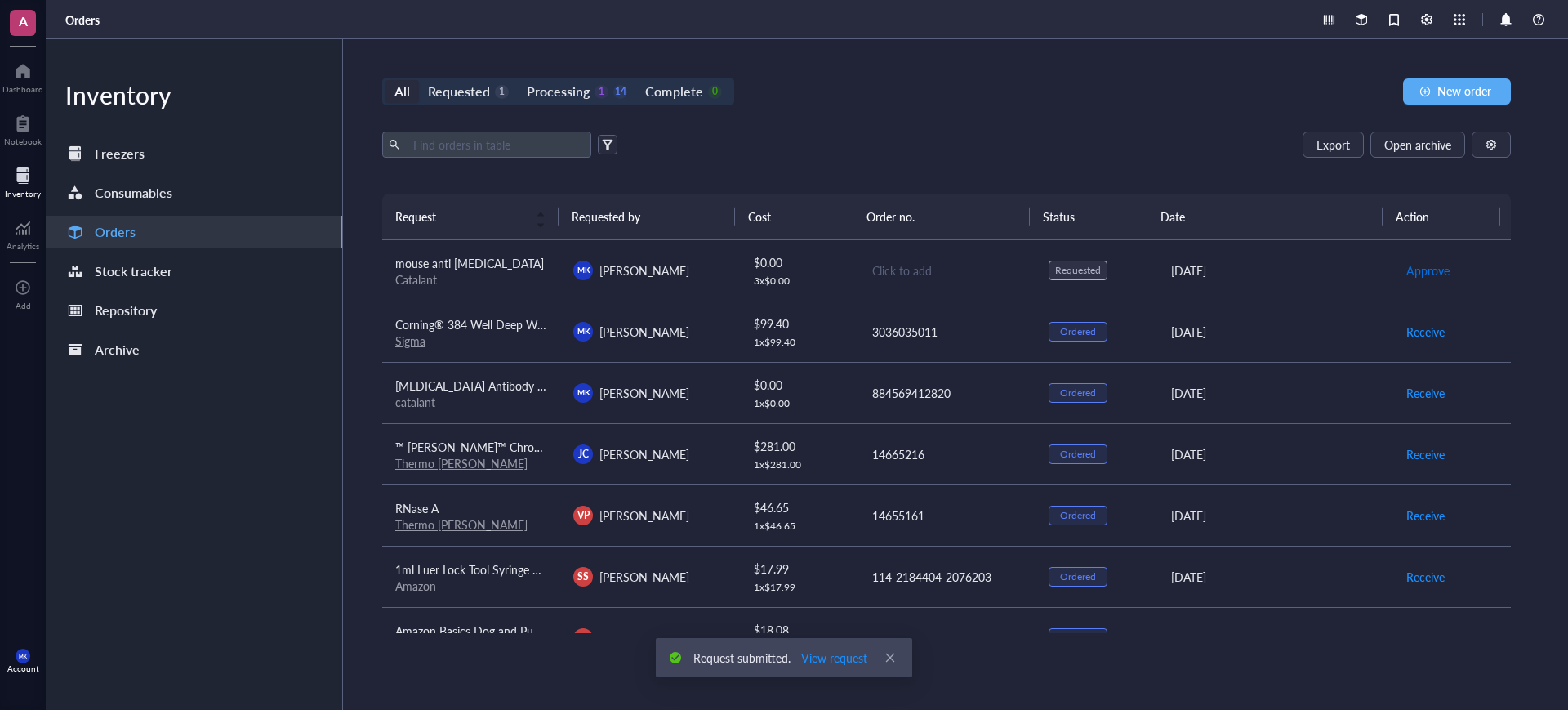
click at [1422, 264] on span "Approve" at bounding box center [1427, 270] width 43 height 18
click at [1422, 270] on span "Place order" at bounding box center [1434, 270] width 56 height 18
click at [1422, 270] on span "Receive" at bounding box center [1426, 270] width 39 height 18
click at [1433, 270] on span "Archive order" at bounding box center [1441, 270] width 69 height 18
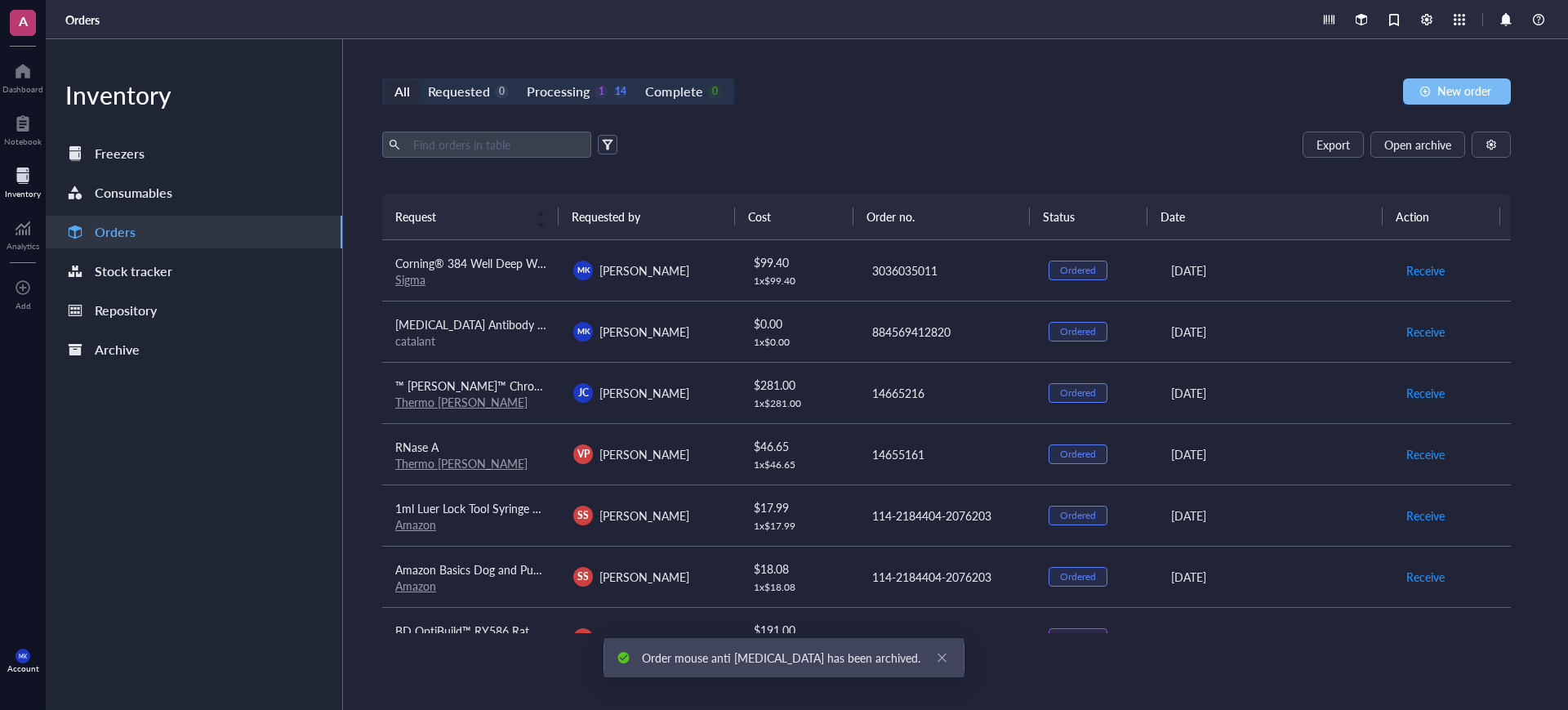
click at [1450, 96] on span "New order" at bounding box center [1464, 91] width 54 height 13
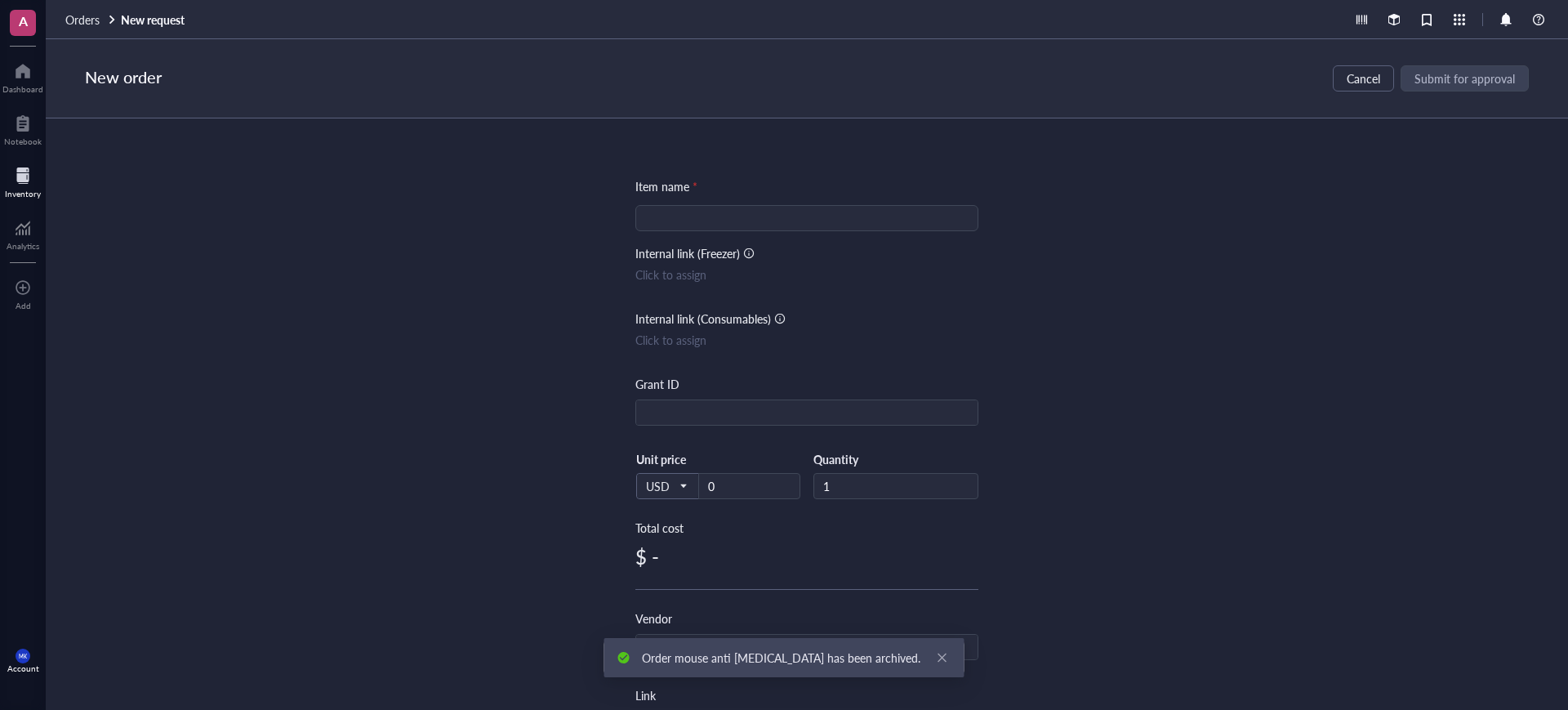
click at [900, 222] on input "search" at bounding box center [807, 218] width 323 height 24
click at [1209, 227] on div "Item name * Internal link (Freezer) Click to assign Internal link (Consumables)…" at bounding box center [806, 414] width 1523 height 592
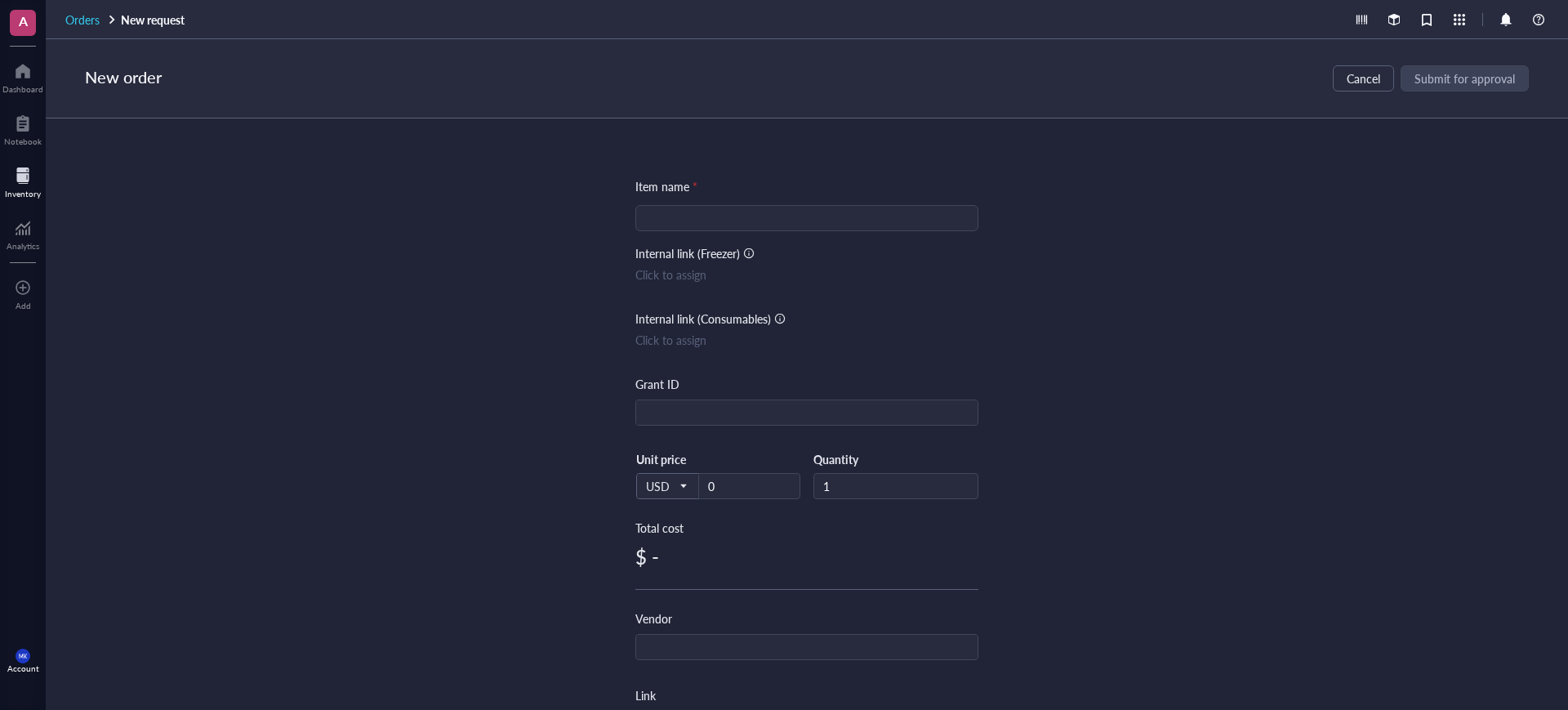
click at [89, 15] on span "Orders" at bounding box center [82, 19] width 35 height 16
